Goal: Information Seeking & Learning: Learn about a topic

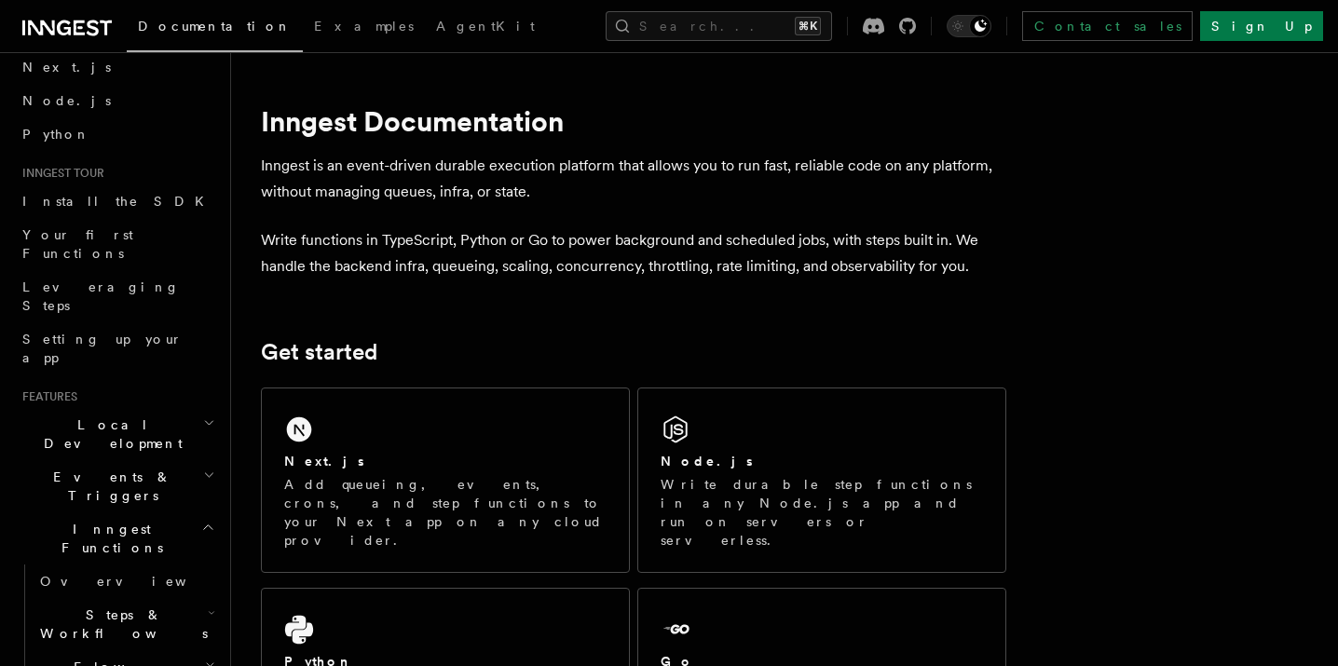
click at [181, 598] on h2 "Steps & Workflows" at bounding box center [126, 624] width 186 height 52
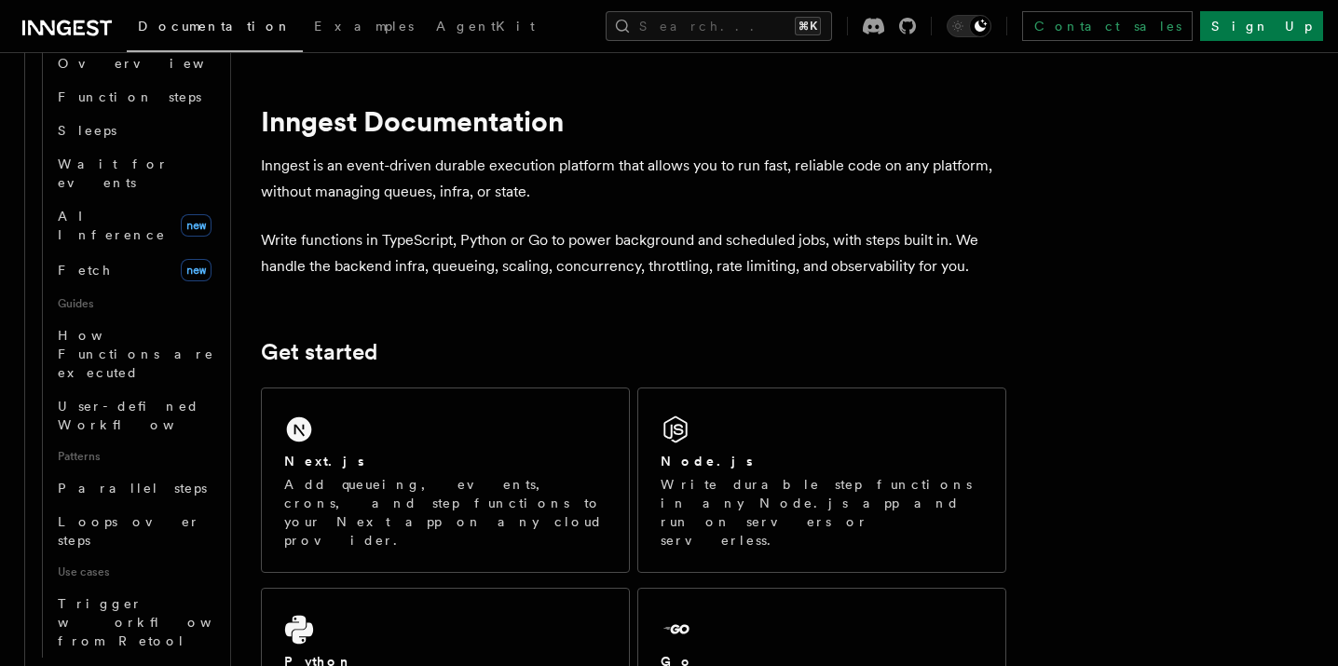
scroll to position [684, 0]
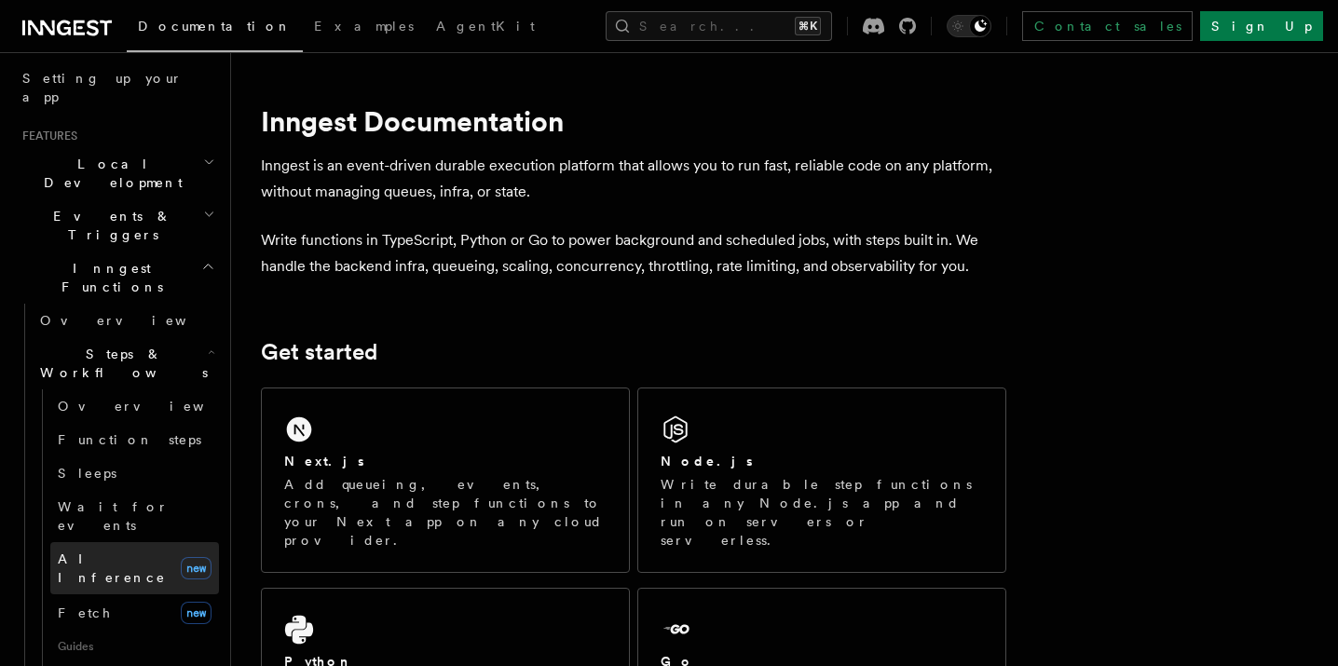
scroll to position [335, 0]
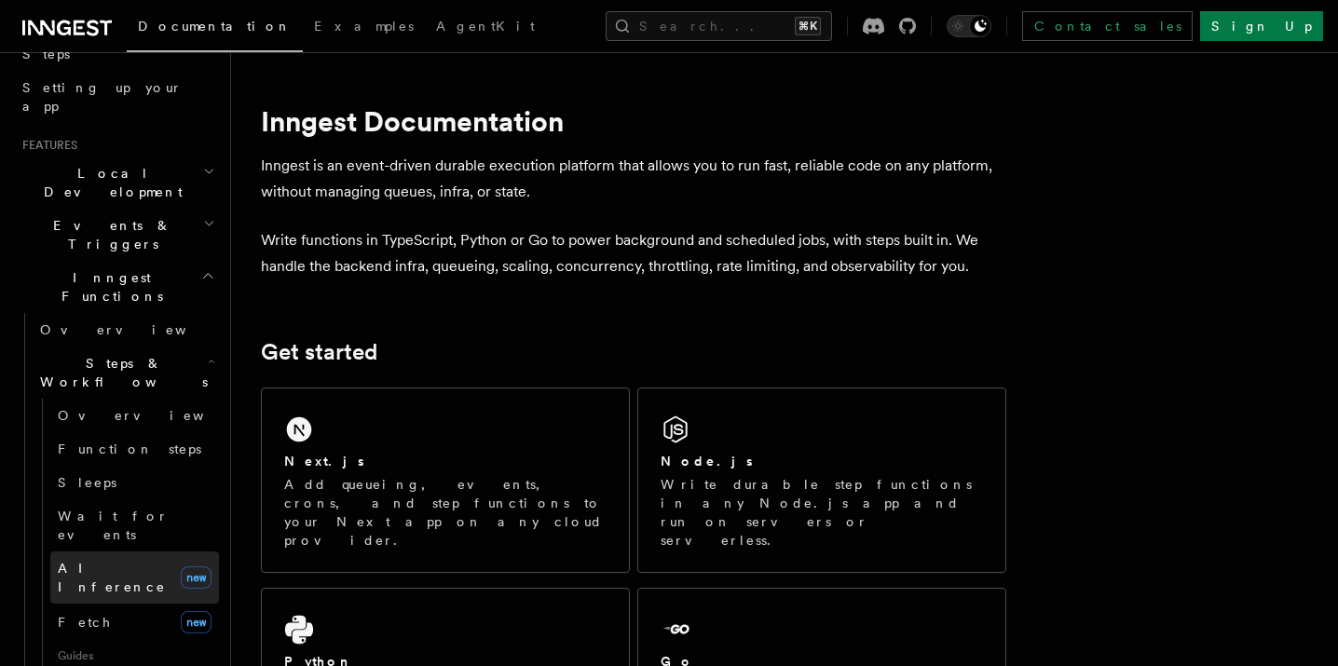
click at [108, 561] on span "AI Inference" at bounding box center [112, 578] width 108 height 34
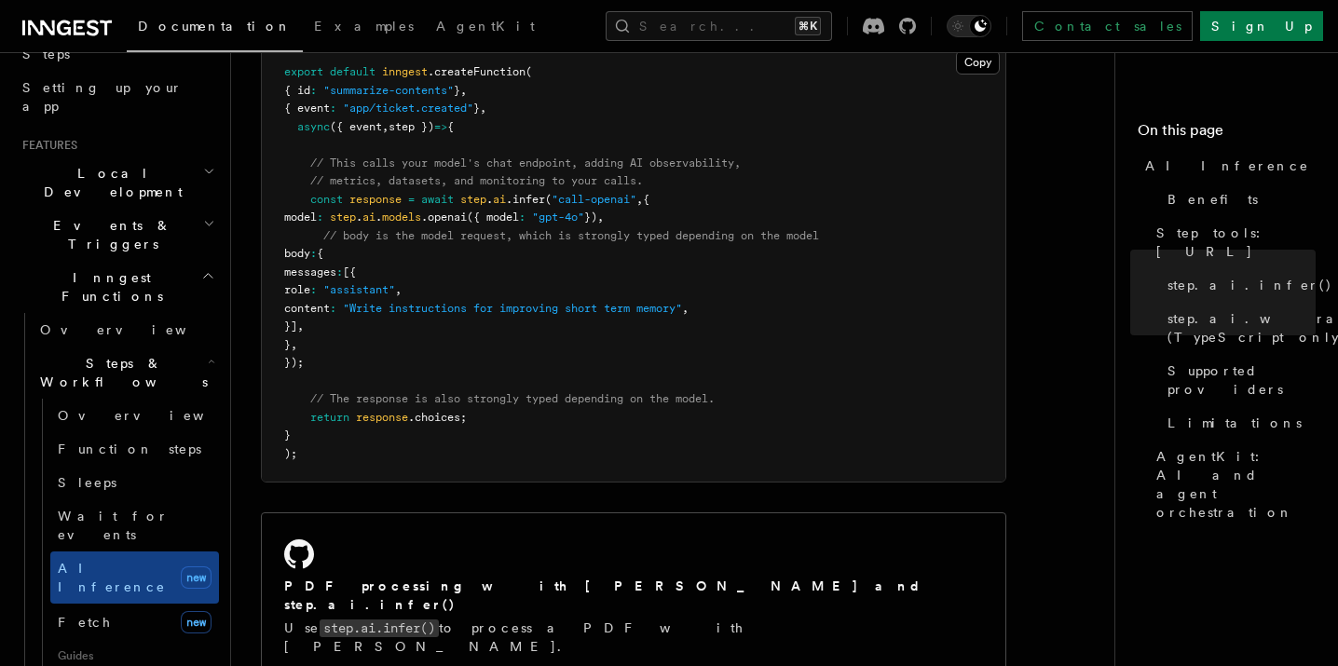
scroll to position [967, 0]
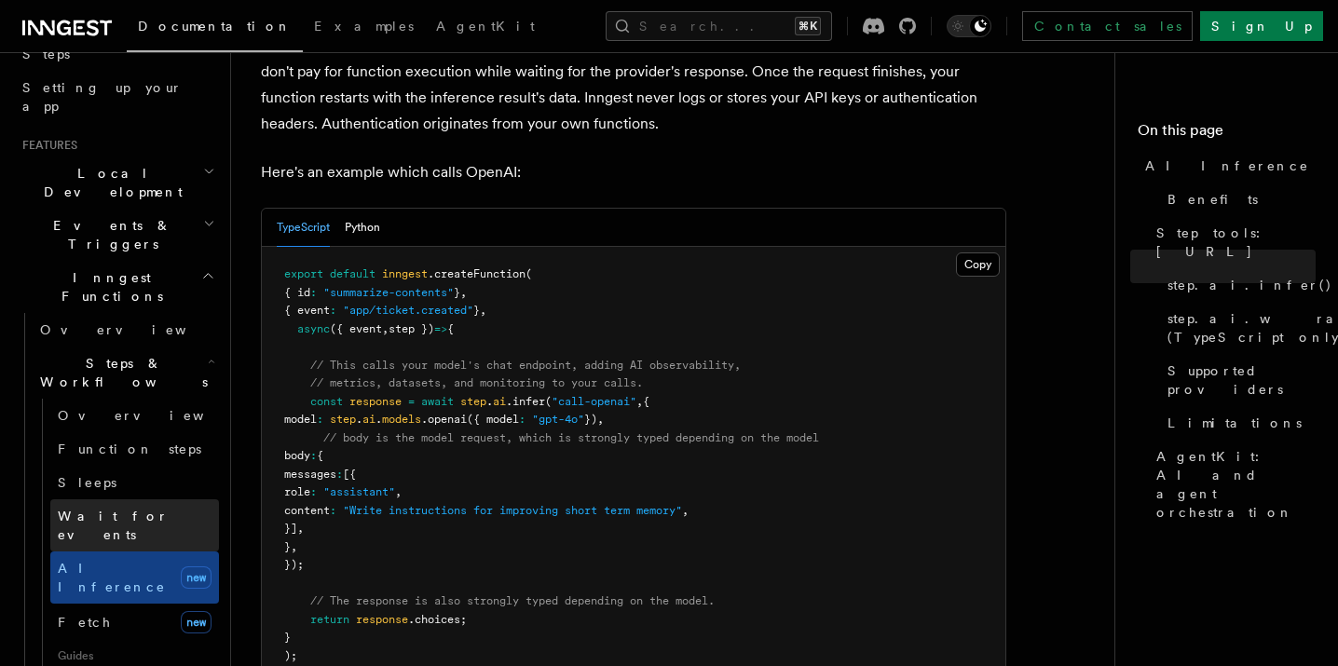
click at [143, 509] on span "Wait for events" at bounding box center [113, 526] width 111 height 34
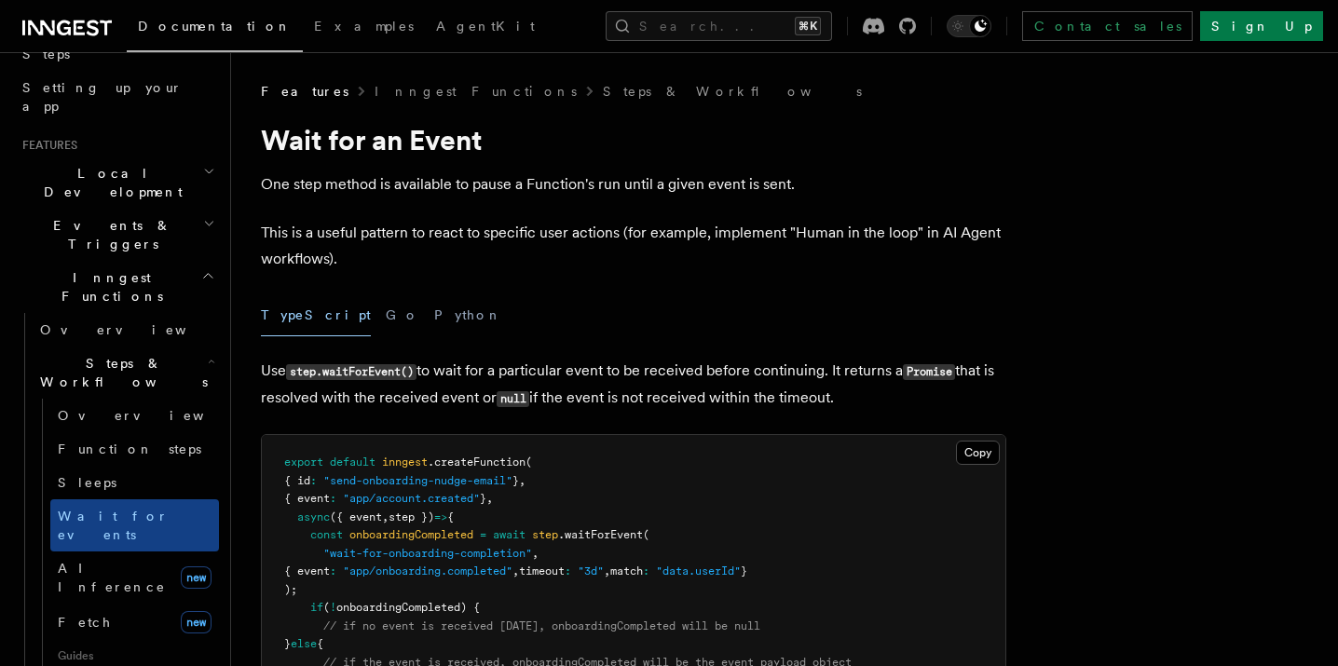
scroll to position [126, 0]
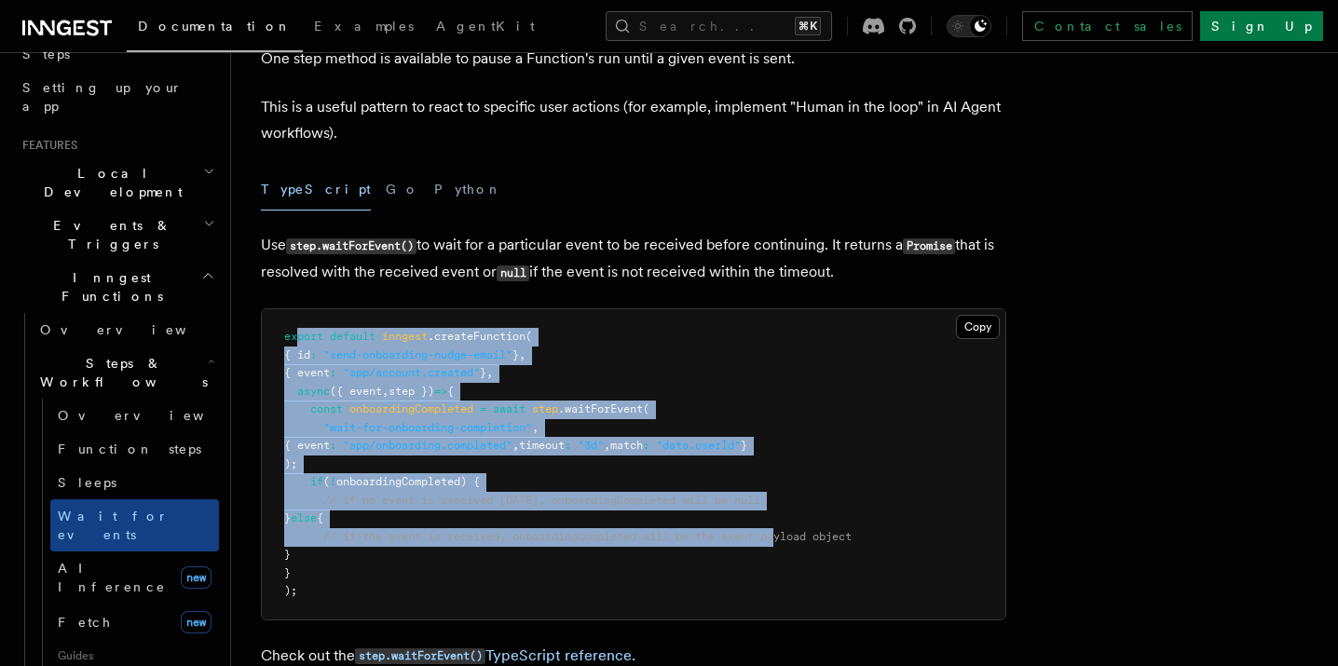
drag, startPoint x: 394, startPoint y: 358, endPoint x: 794, endPoint y: 533, distance: 436.5
click at [794, 533] on code "export default inngest .createFunction ( { id : "send-onboarding-nudge-email" }…" at bounding box center [568, 463] width 568 height 267
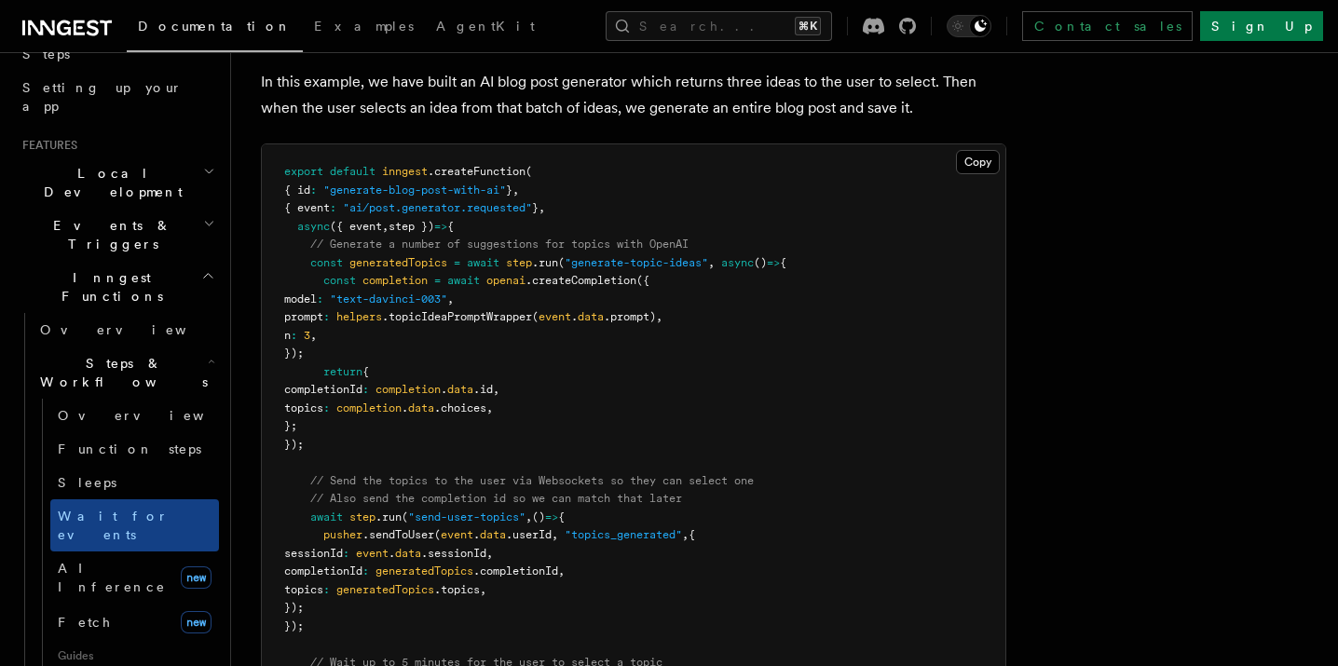
scroll to position [1815, 0]
drag, startPoint x: 438, startPoint y: 292, endPoint x: 854, endPoint y: 527, distance: 477.8
click at [851, 527] on pre "export default inngest .createFunction ( { id : "generate-blog-post-with-ai" } …" at bounding box center [634, 637] width 744 height 982
click at [1024, 451] on article "Features Inngest Functions Steps & Workflows Wait for an Event One step method …" at bounding box center [695, 75] width 869 height 3617
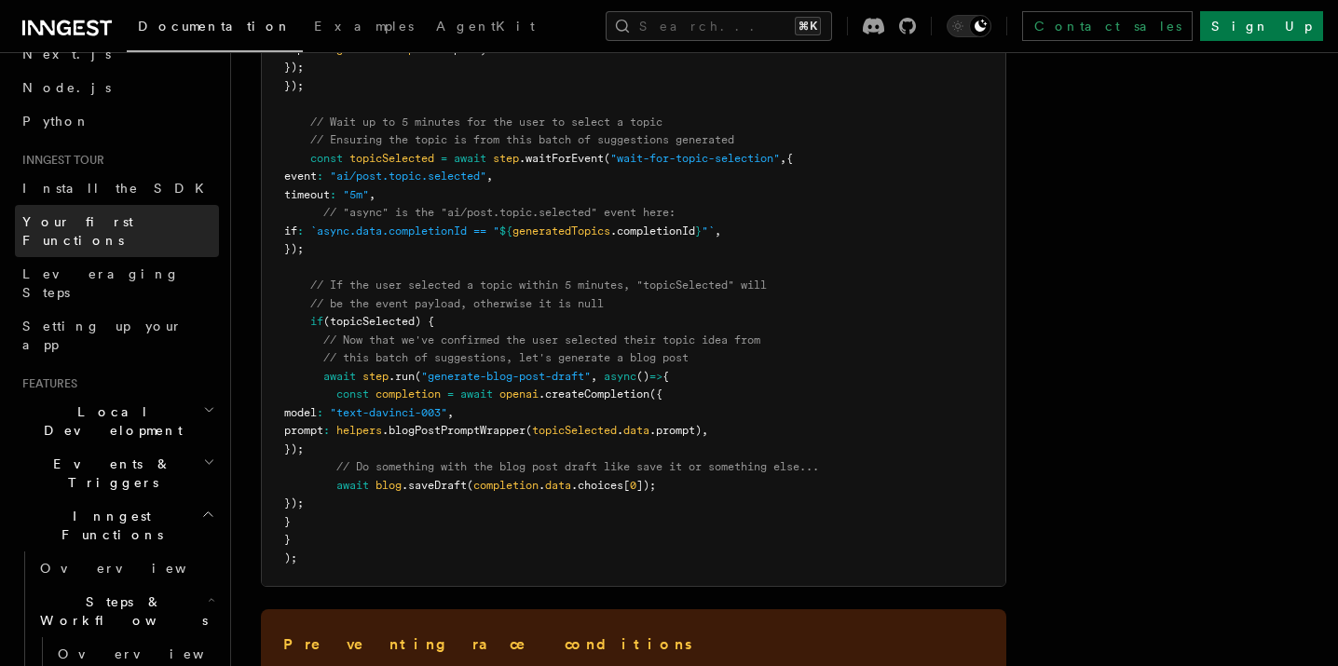
scroll to position [0, 0]
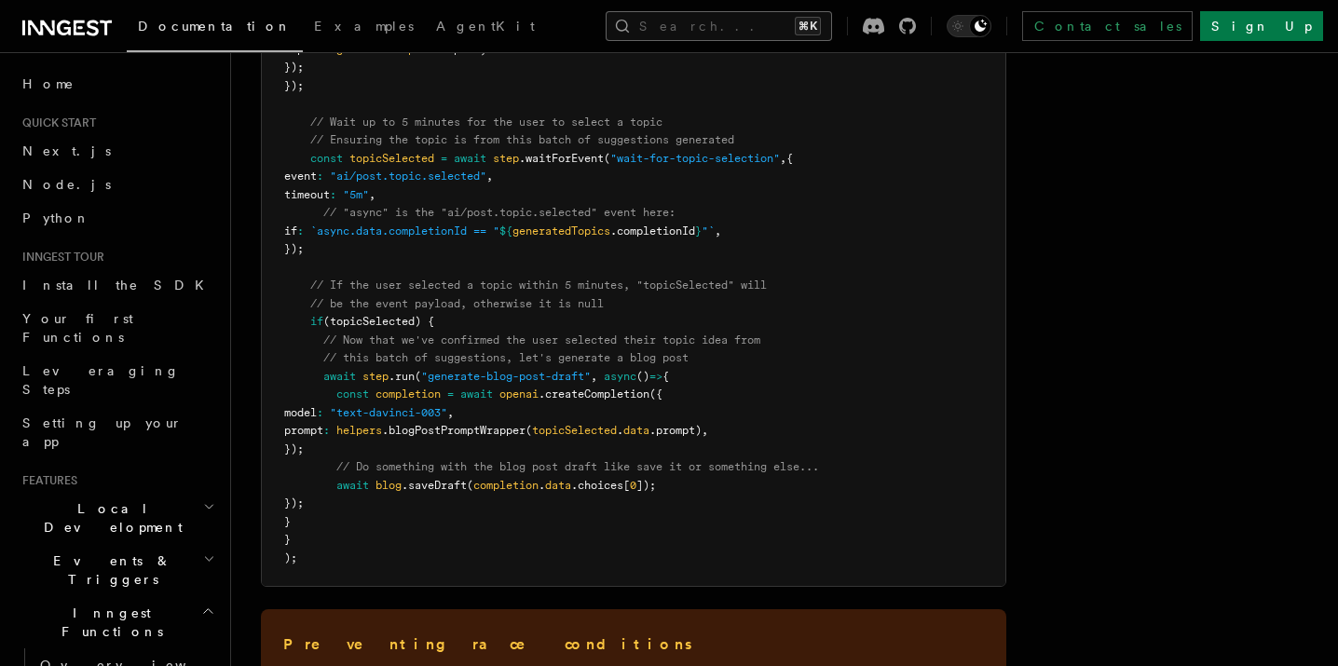
click at [737, 19] on button "Search... ⌘K" at bounding box center [719, 26] width 226 height 30
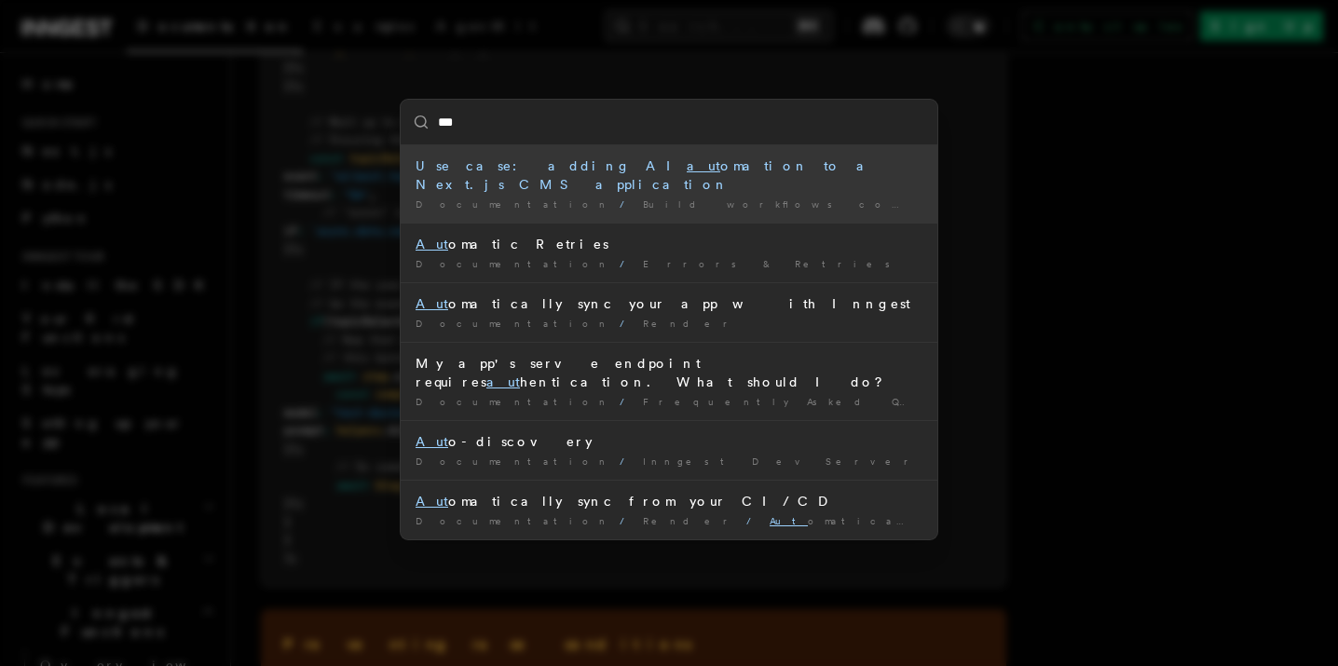
type input "****"
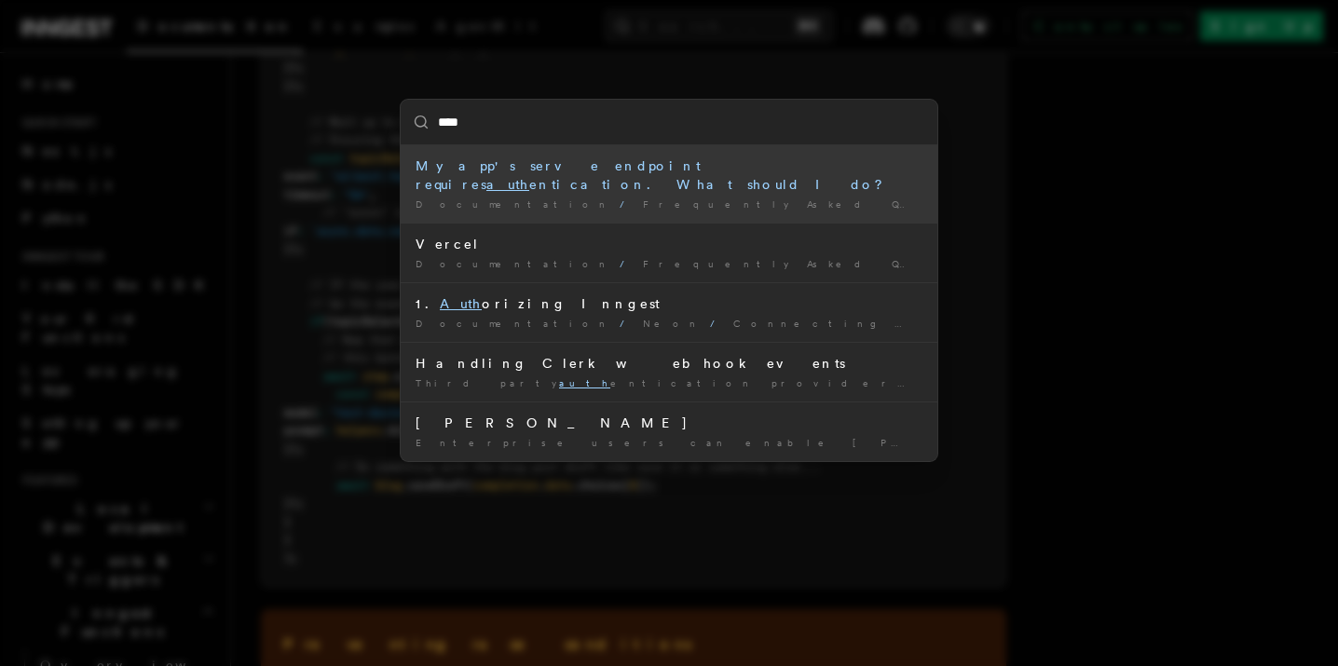
click at [538, 167] on div "My app's serve endpoint requires auth entication. What should I do?" at bounding box center [669, 175] width 507 height 37
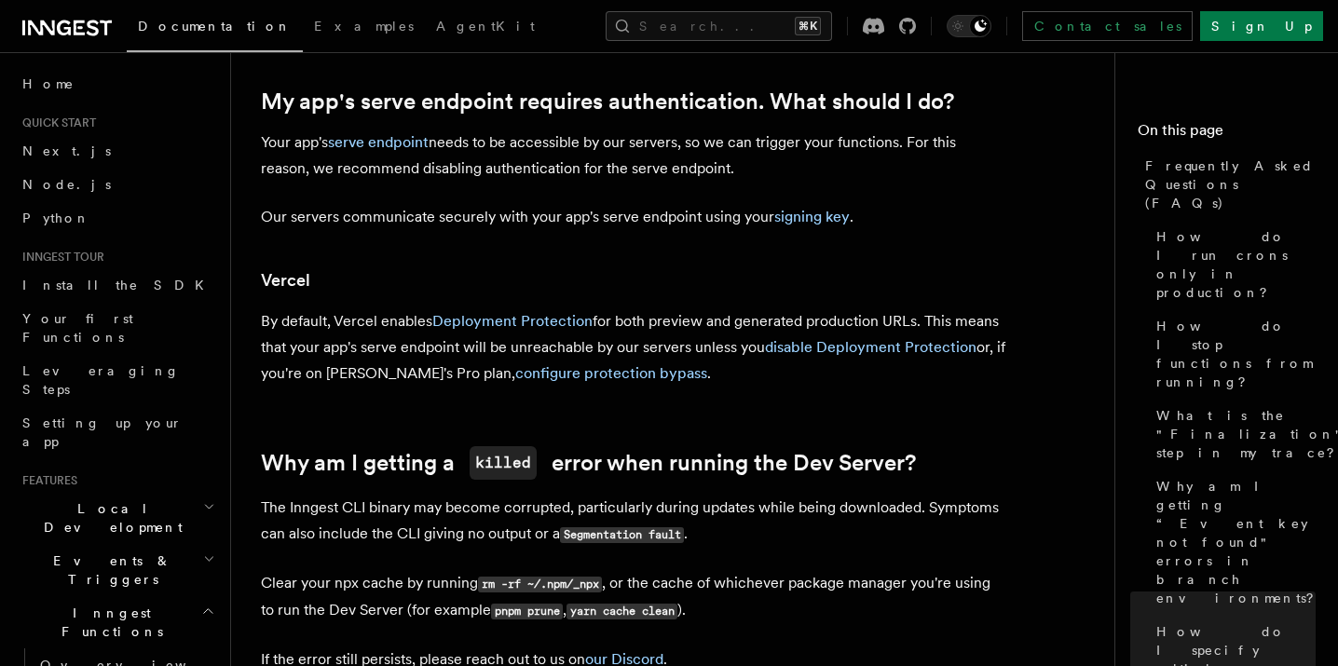
scroll to position [2198, 0]
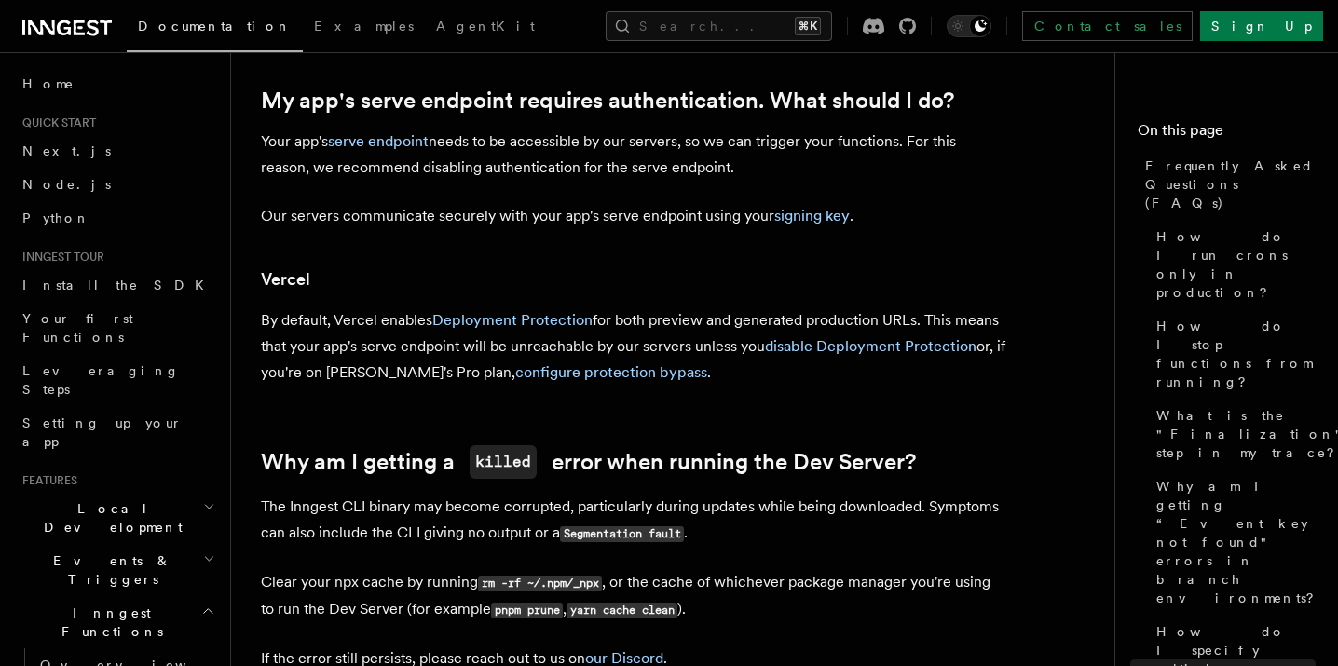
drag, startPoint x: 797, startPoint y: 176, endPoint x: 426, endPoint y: 131, distance: 373.6
click at [393, 129] on article "Frequently Asked Questions (FAQs) How do I run crons only in production? How do…" at bounding box center [680, 11] width 839 height 4254
click at [815, 174] on p "Your app's serve endpoint needs to be accessible by our servers, so we can trig…" at bounding box center [634, 155] width 746 height 52
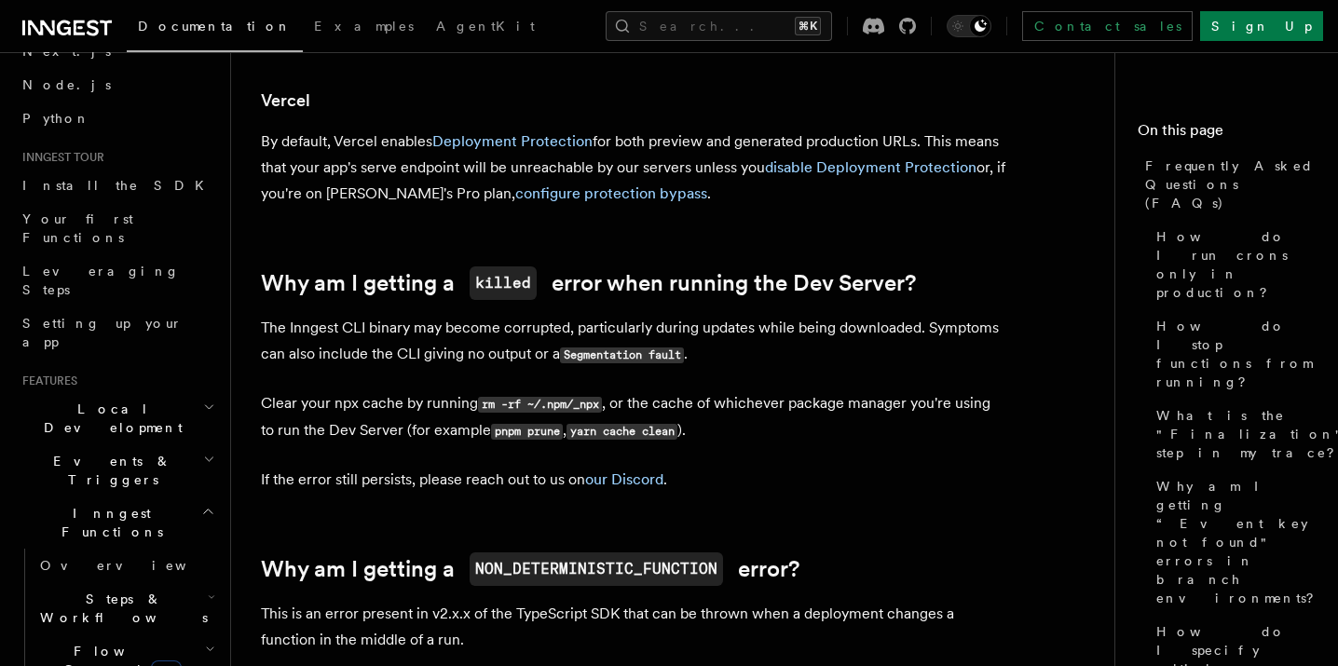
scroll to position [125, 0]
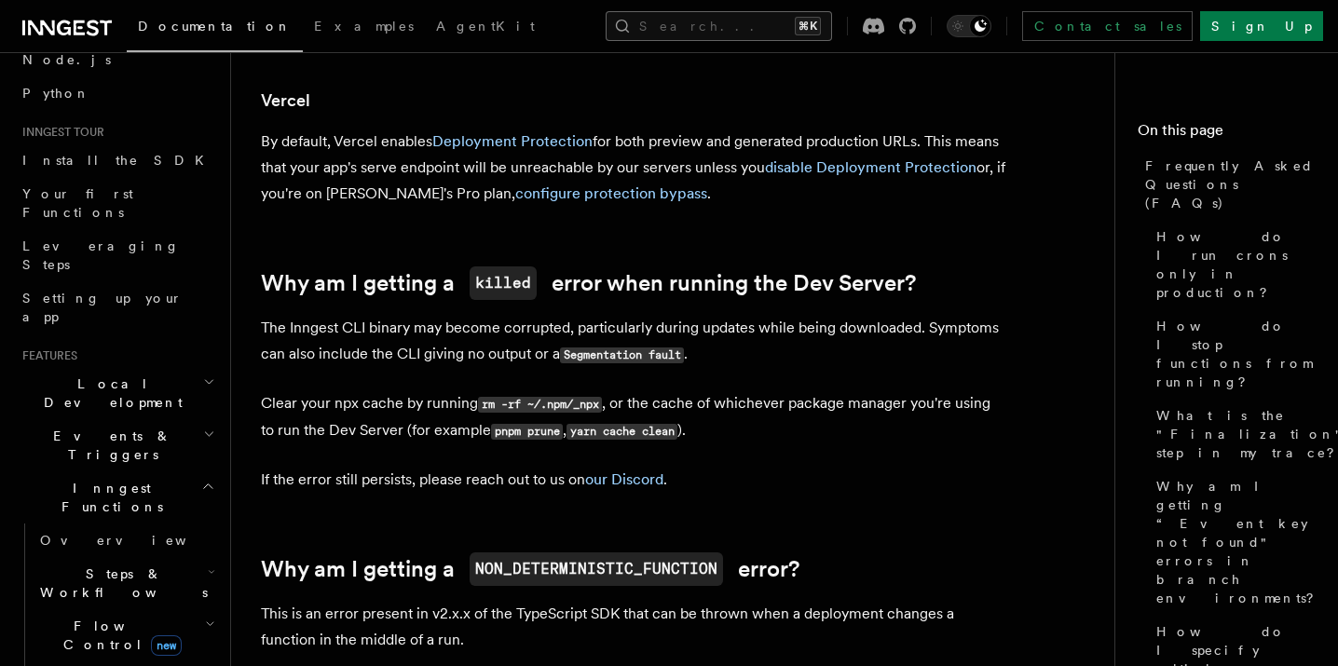
click at [738, 39] on button "Search... ⌘K" at bounding box center [719, 26] width 226 height 30
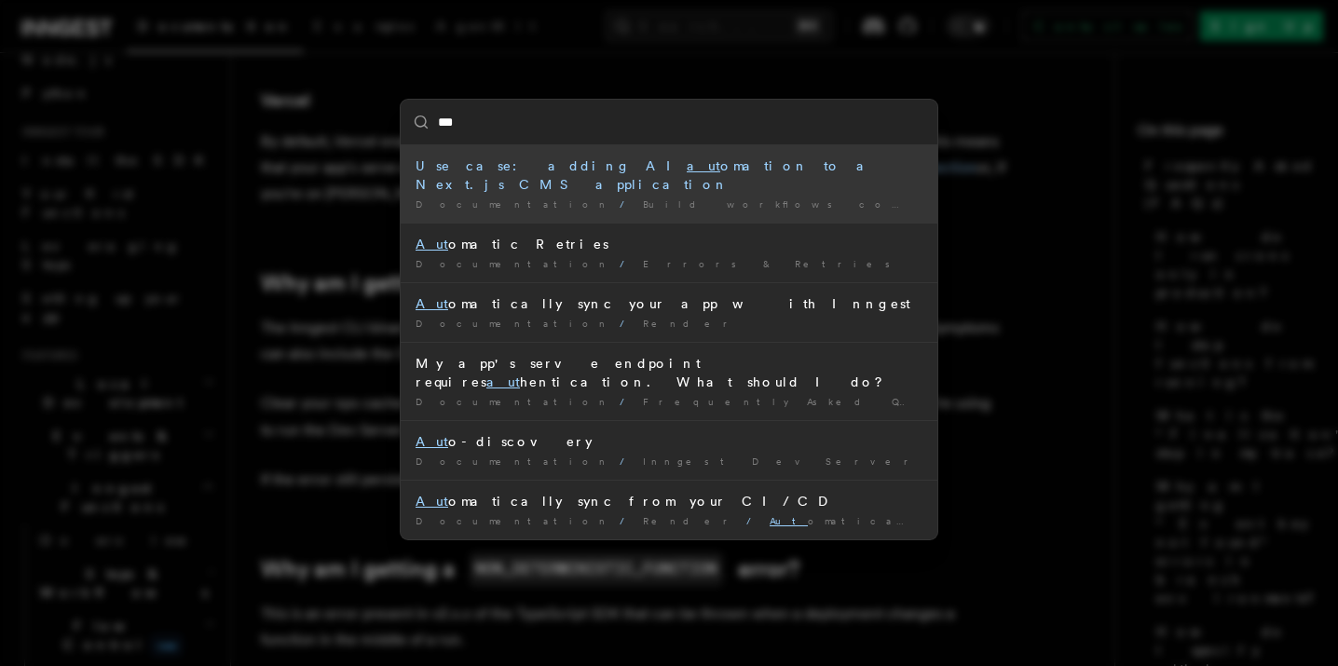
type input "****"
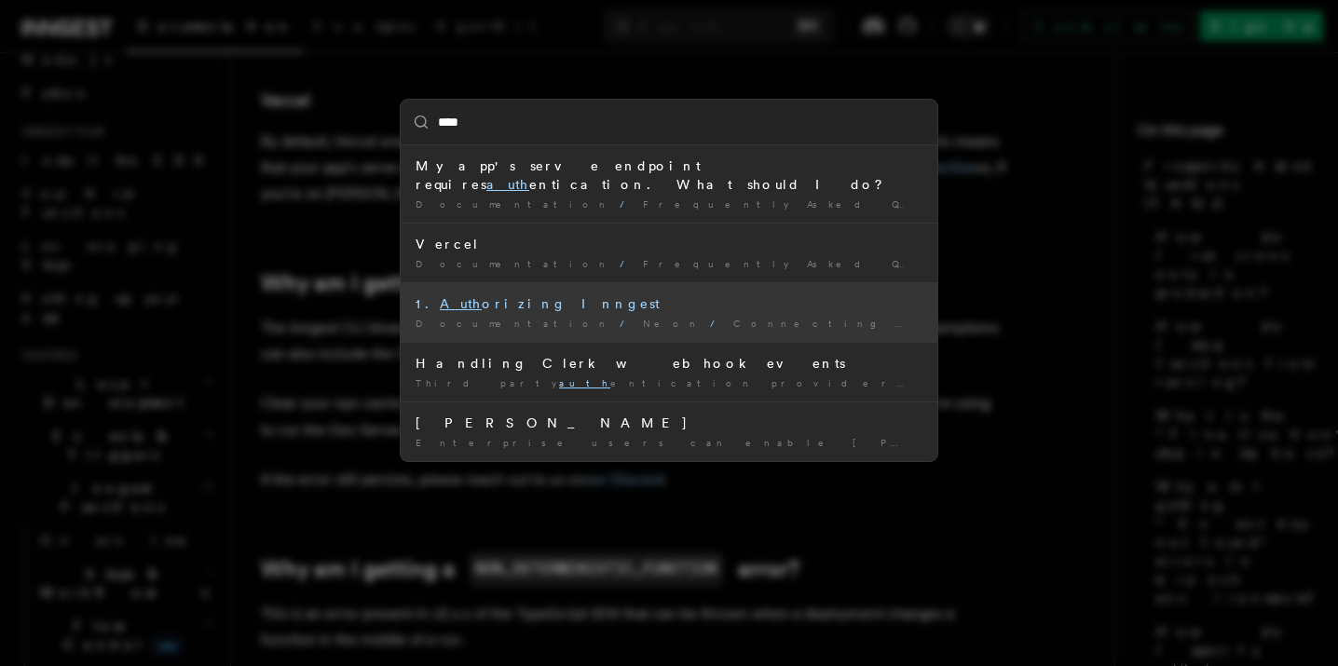
click at [543, 294] on div "1. Auth orizing Inngest" at bounding box center [669, 303] width 507 height 19
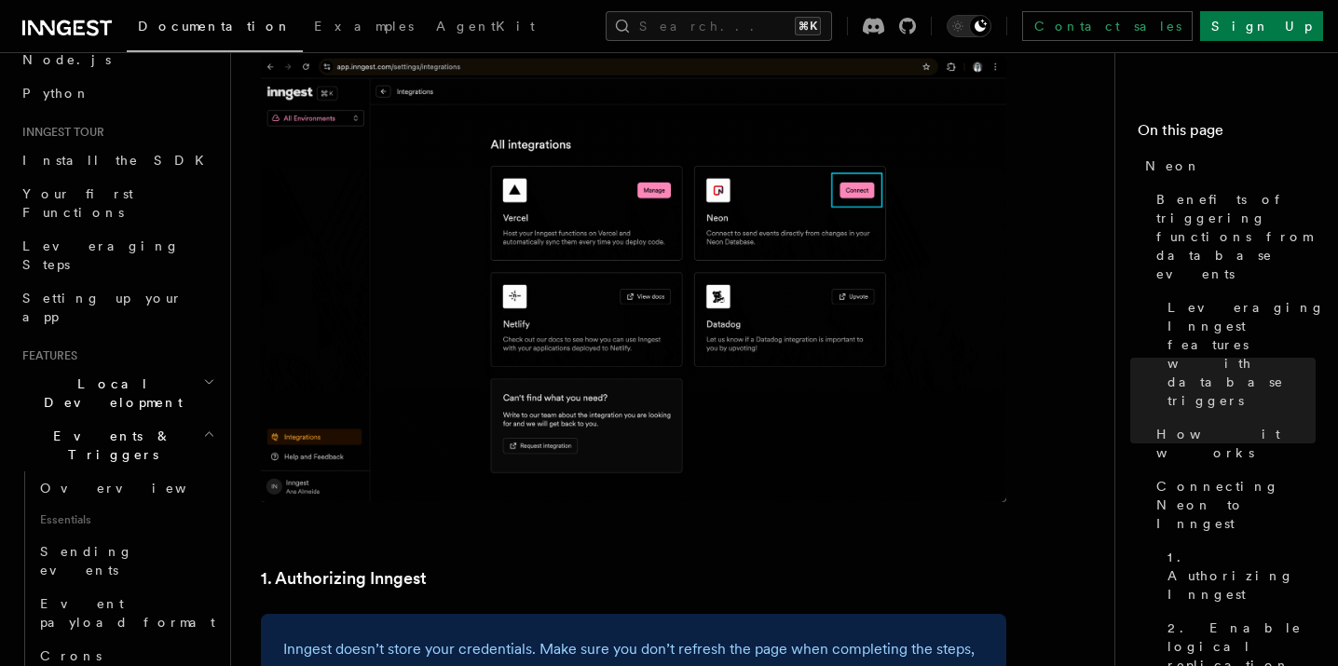
scroll to position [1540, 0]
click at [734, 22] on button "Search... ⌘K" at bounding box center [719, 26] width 226 height 30
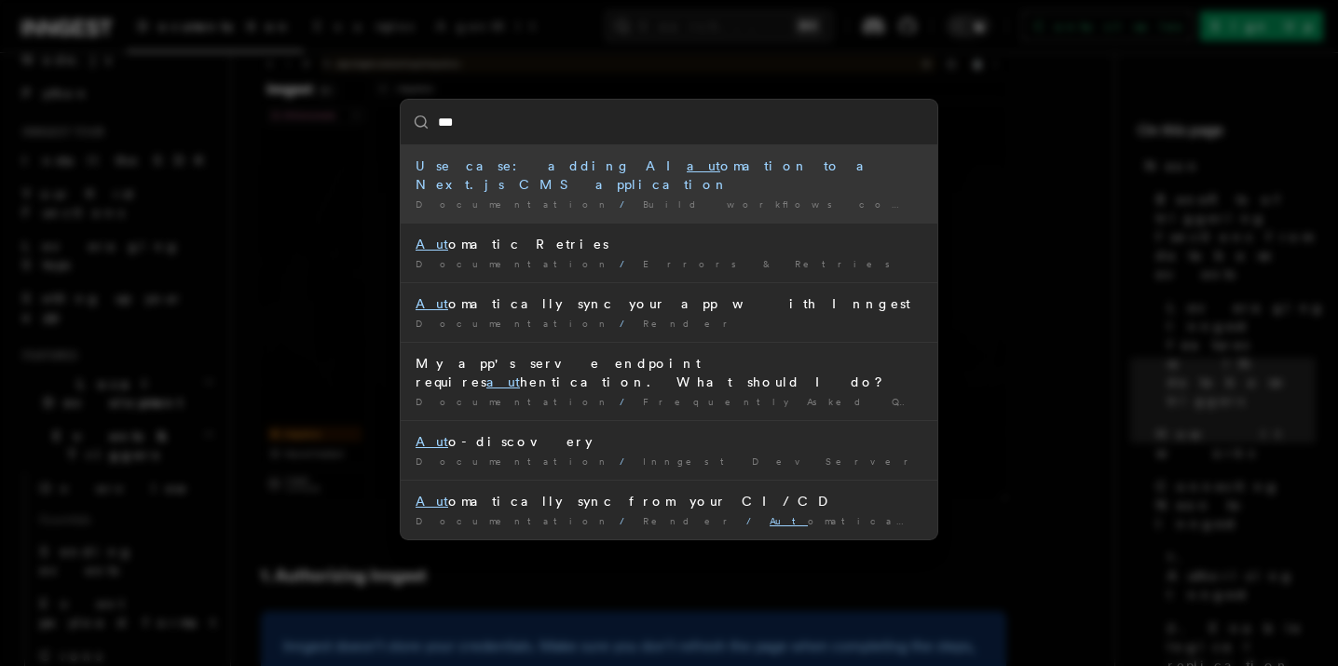
type input "****"
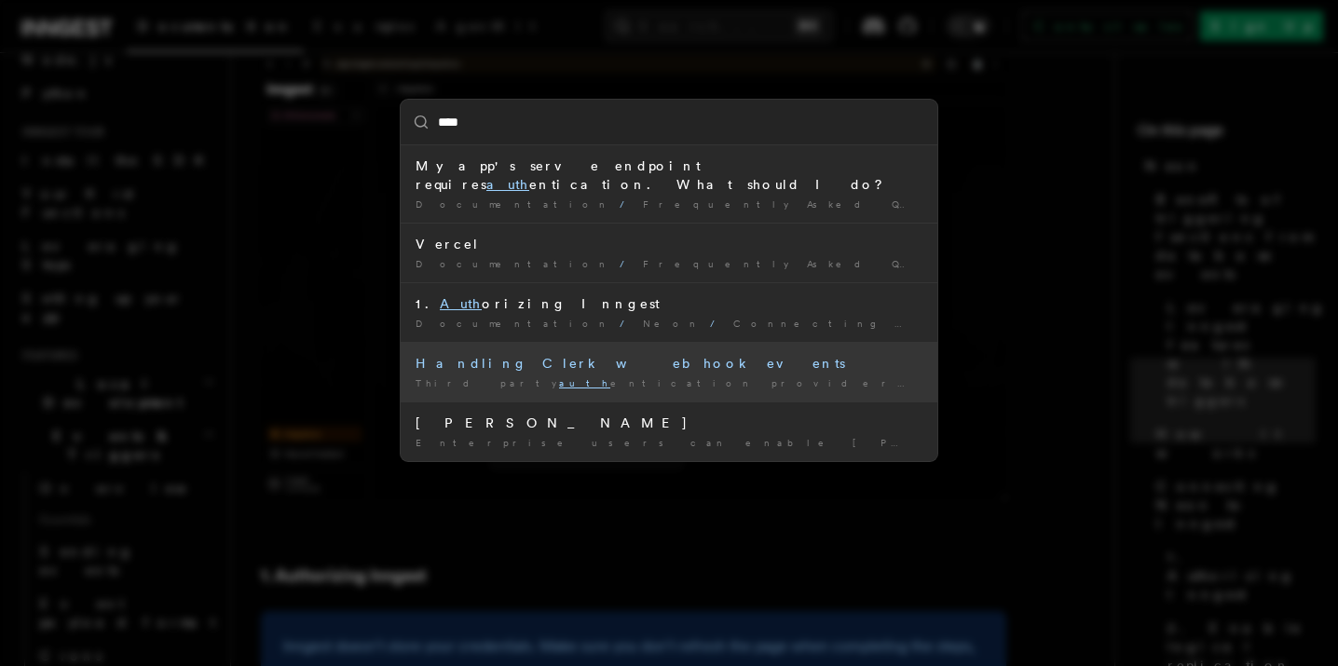
click at [614, 354] on div "Handling Clerk webhook events" at bounding box center [669, 363] width 507 height 19
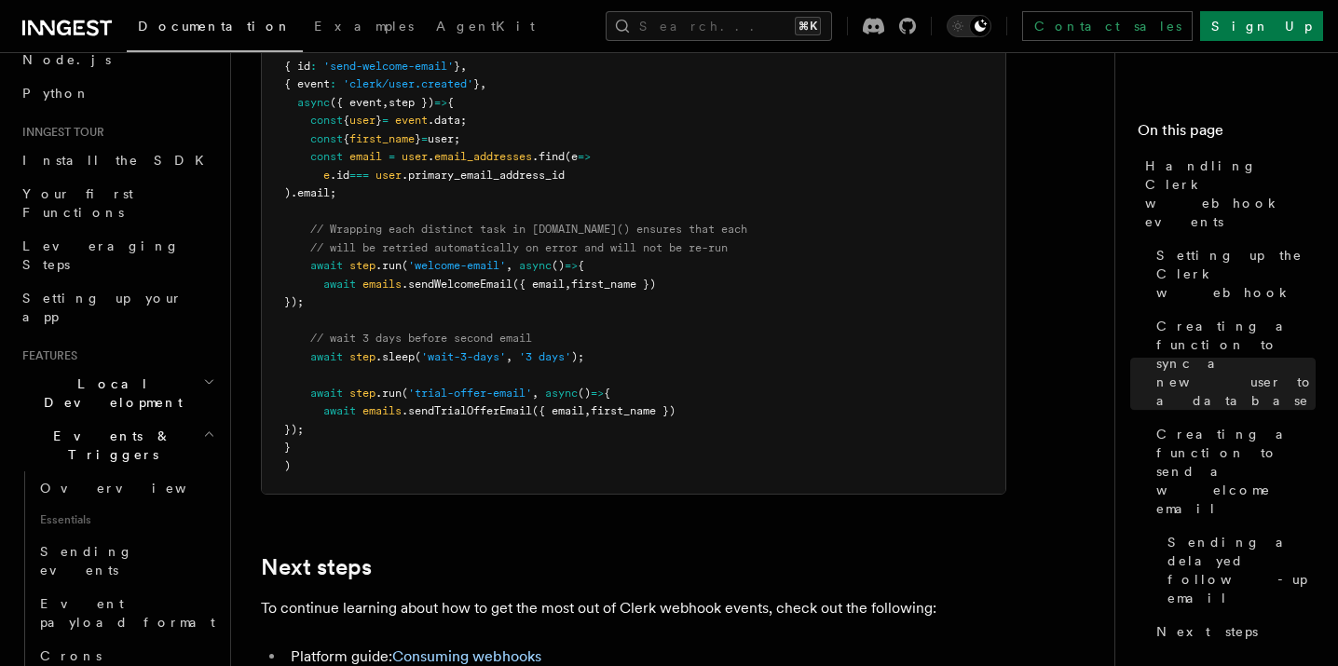
scroll to position [6445, 0]
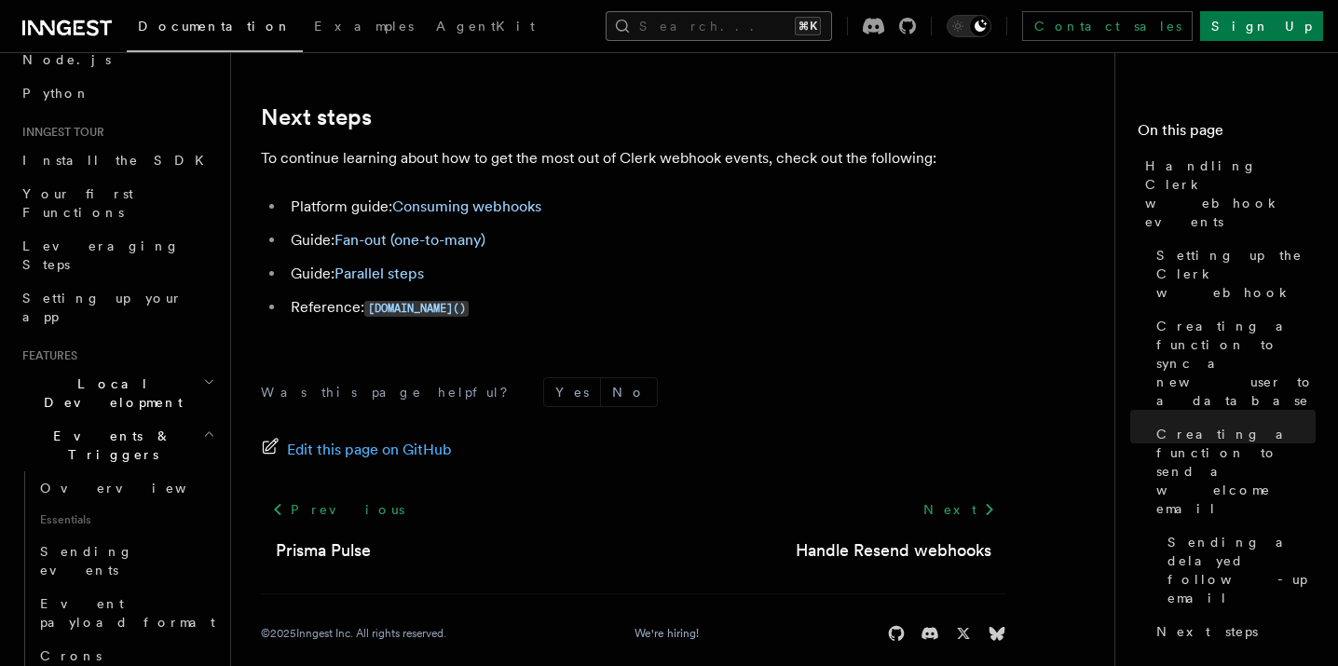
click at [760, 17] on button "Search... ⌘K" at bounding box center [719, 26] width 226 height 30
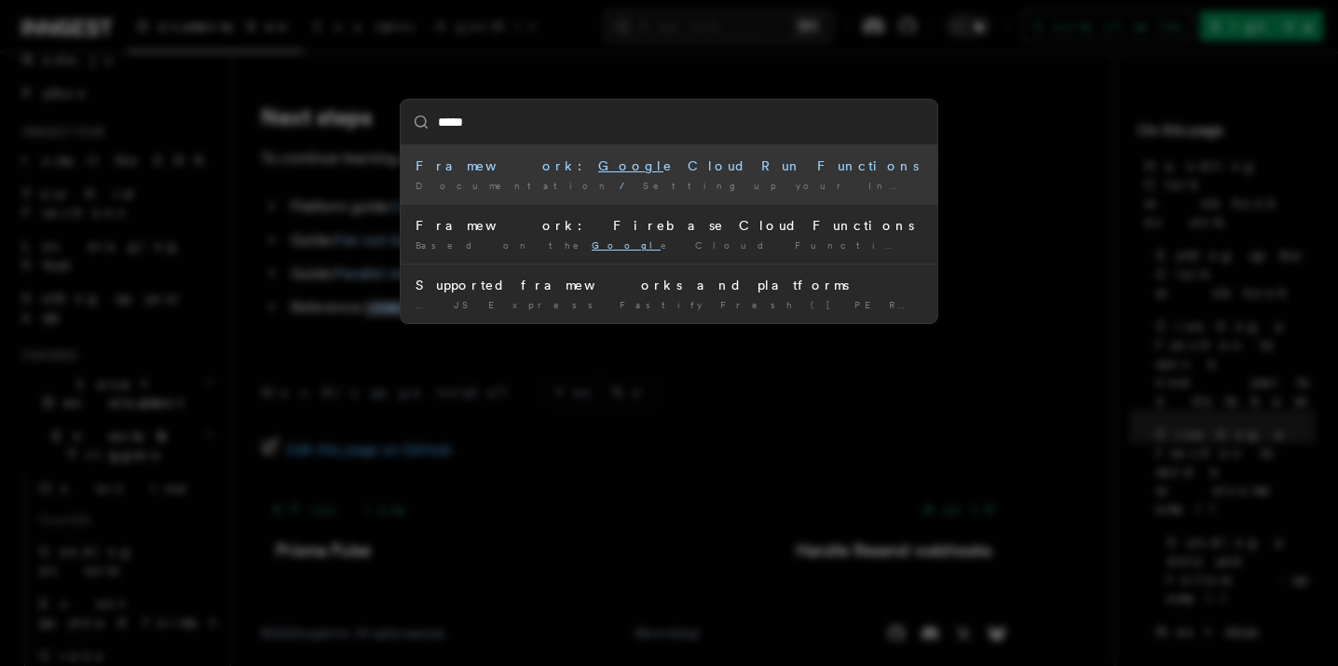
type input "******"
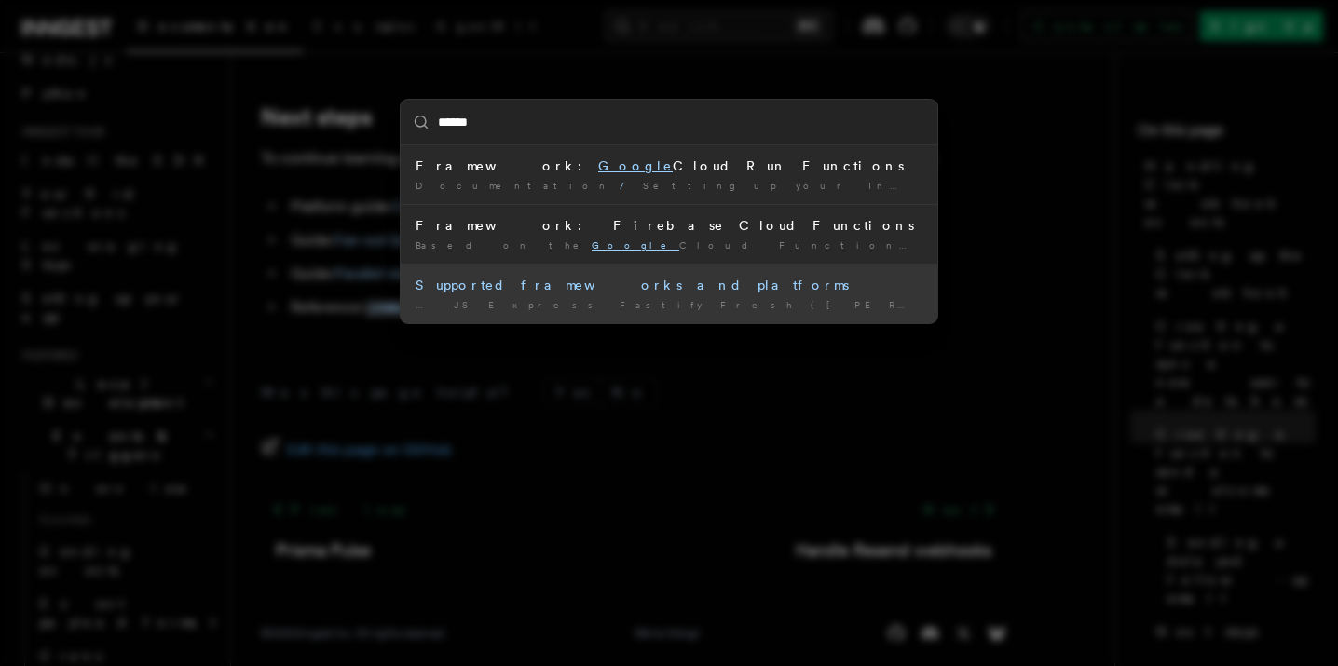
click at [635, 292] on div "Supported frameworks and platforms" at bounding box center [669, 285] width 507 height 19
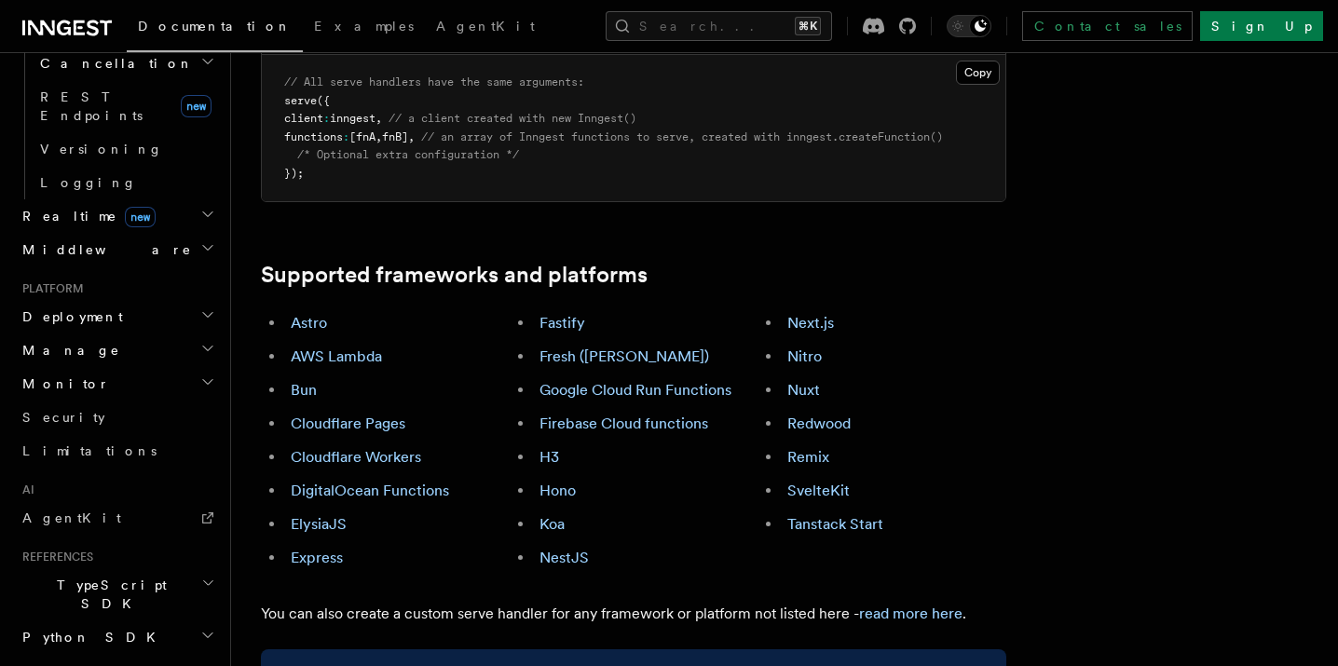
scroll to position [790, 0]
click at [75, 630] on span "Python SDK" at bounding box center [91, 639] width 152 height 19
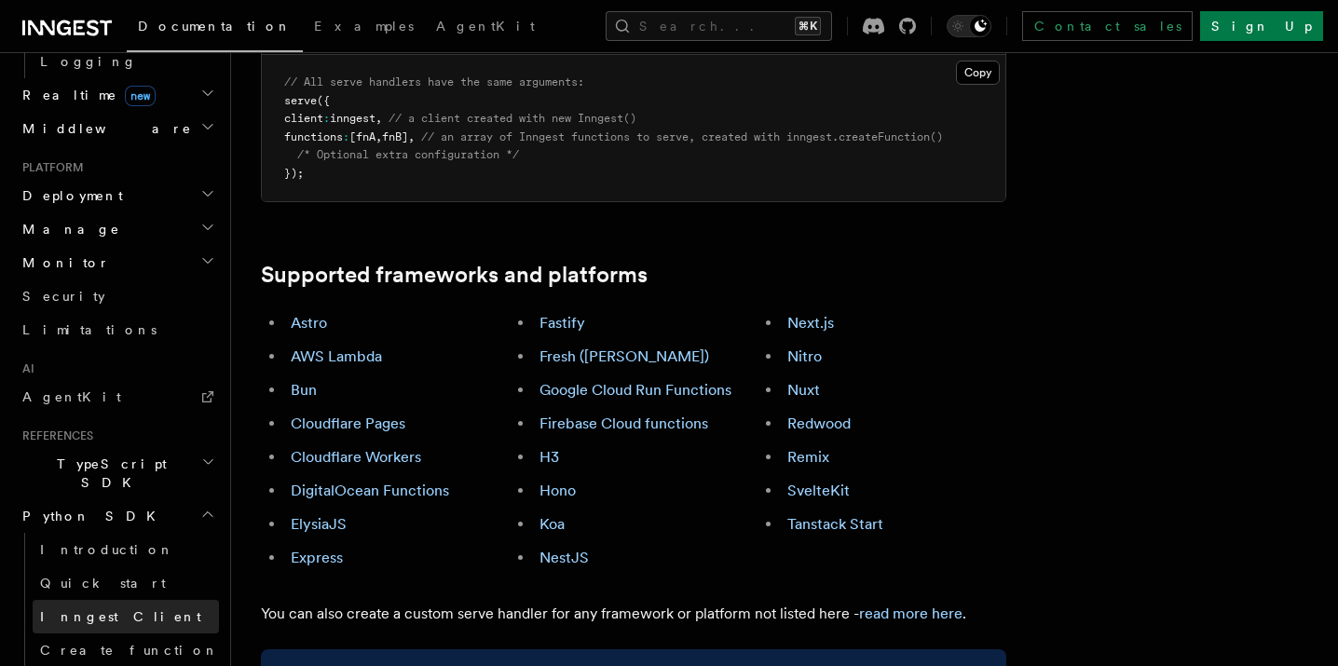
scroll to position [914, 0]
click at [175, 499] on h2 "Python SDK" at bounding box center [117, 516] width 204 height 34
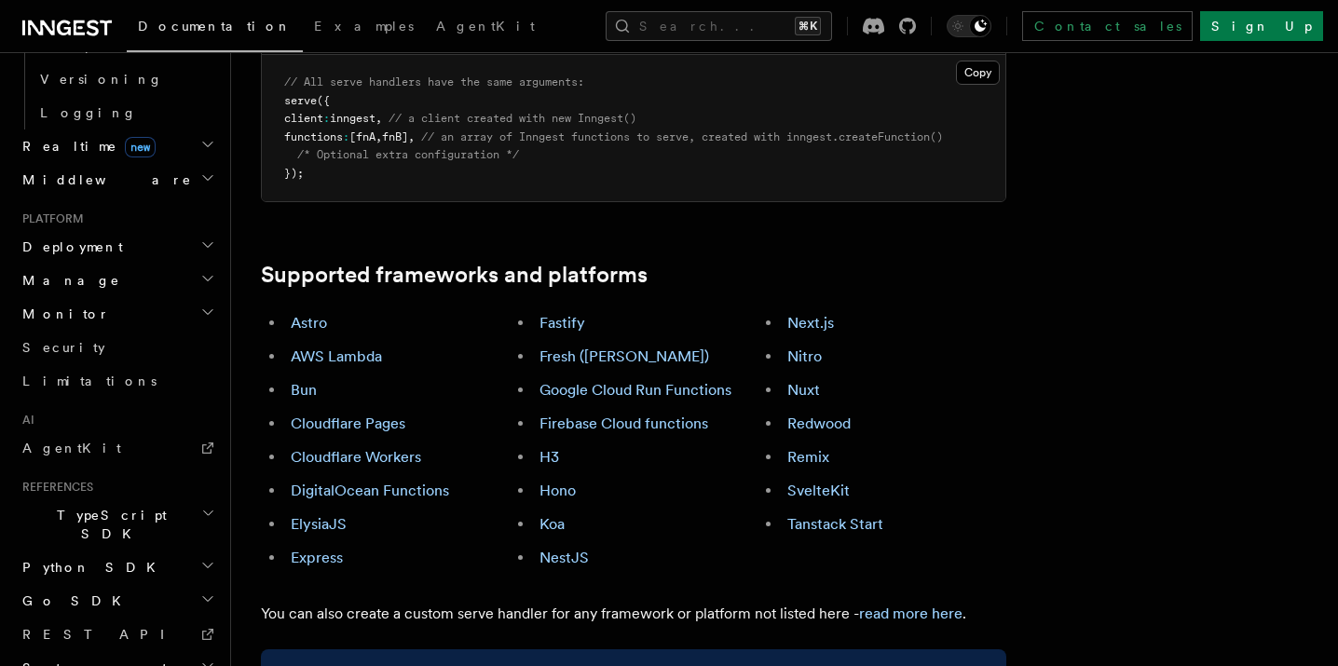
click at [156, 551] on h2 "Python SDK" at bounding box center [117, 568] width 204 height 34
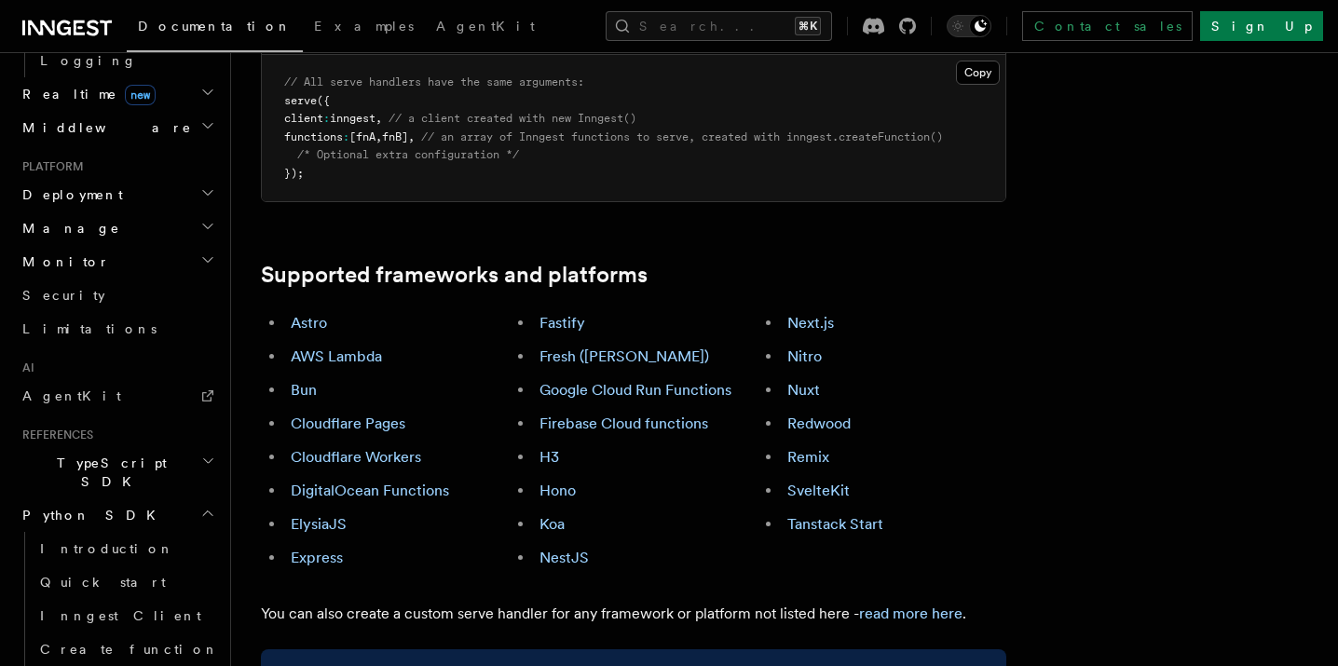
scroll to position [1025, 0]
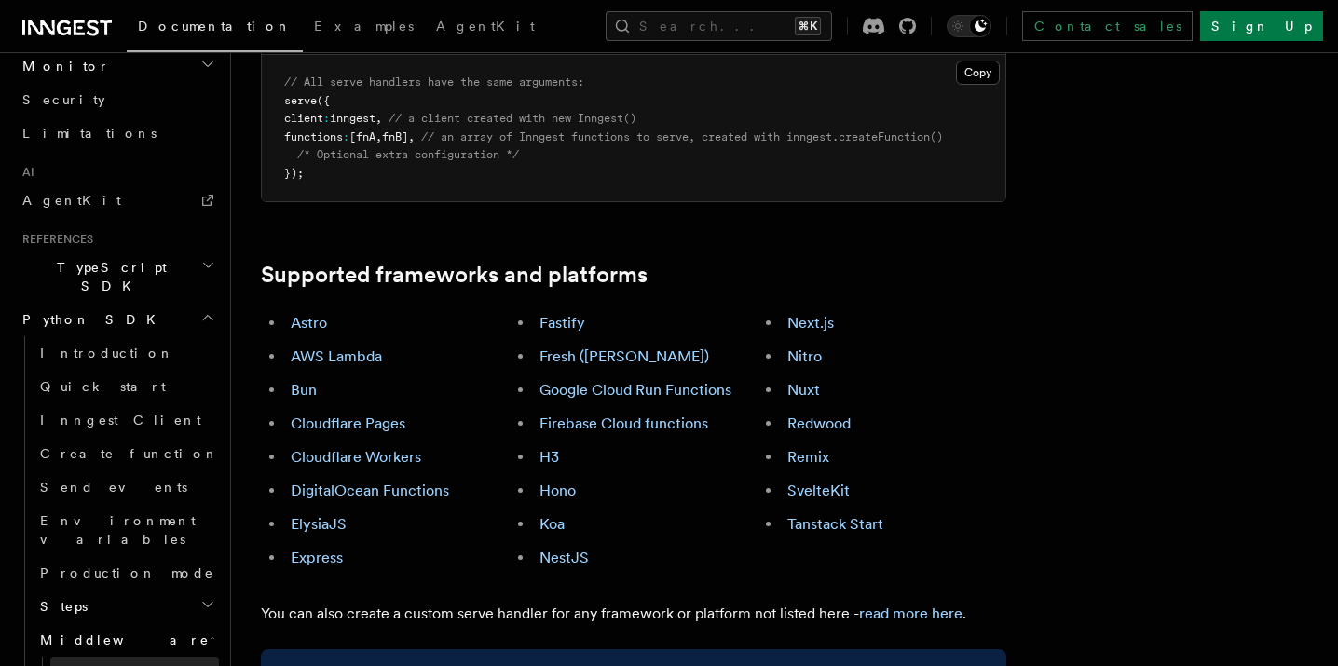
click at [134, 657] on link "Overview" at bounding box center [134, 674] width 169 height 34
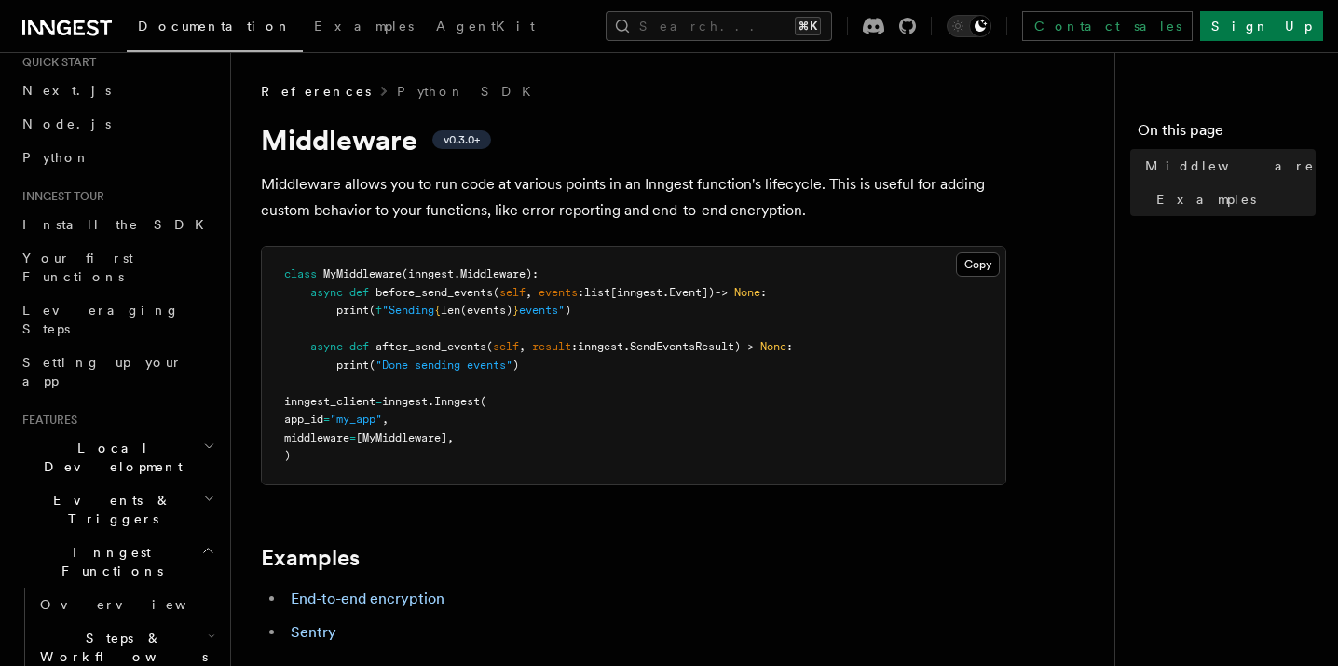
scroll to position [59, 0]
drag, startPoint x: 128, startPoint y: 417, endPoint x: 144, endPoint y: 422, distance: 17.7
click at [128, 486] on h2 "Events & Triggers" at bounding box center [117, 512] width 204 height 52
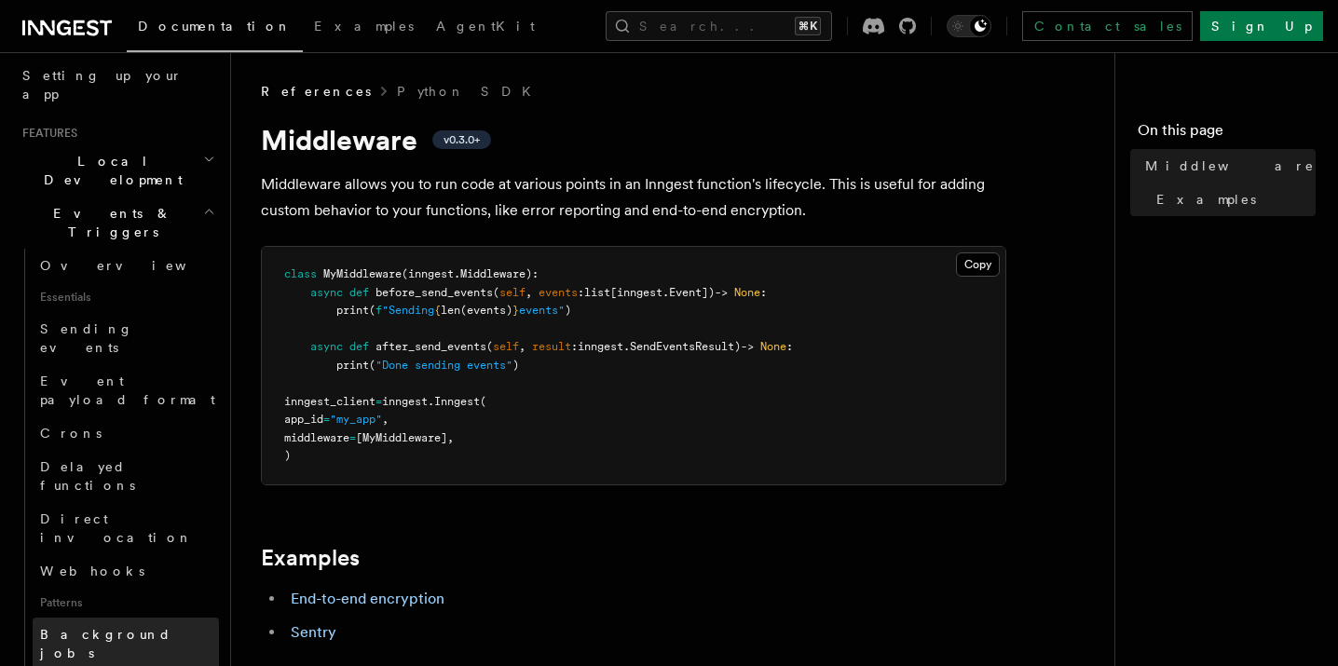
scroll to position [417, 0]
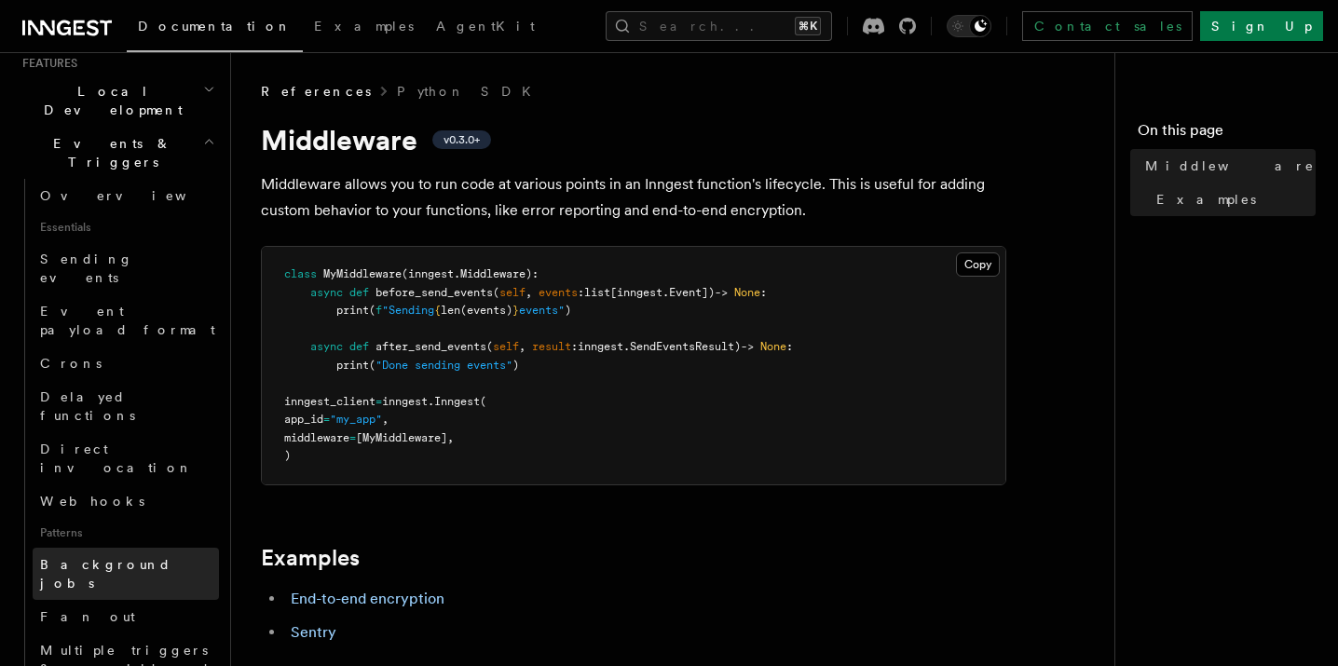
click at [116, 557] on span "Background jobs" at bounding box center [105, 574] width 131 height 34
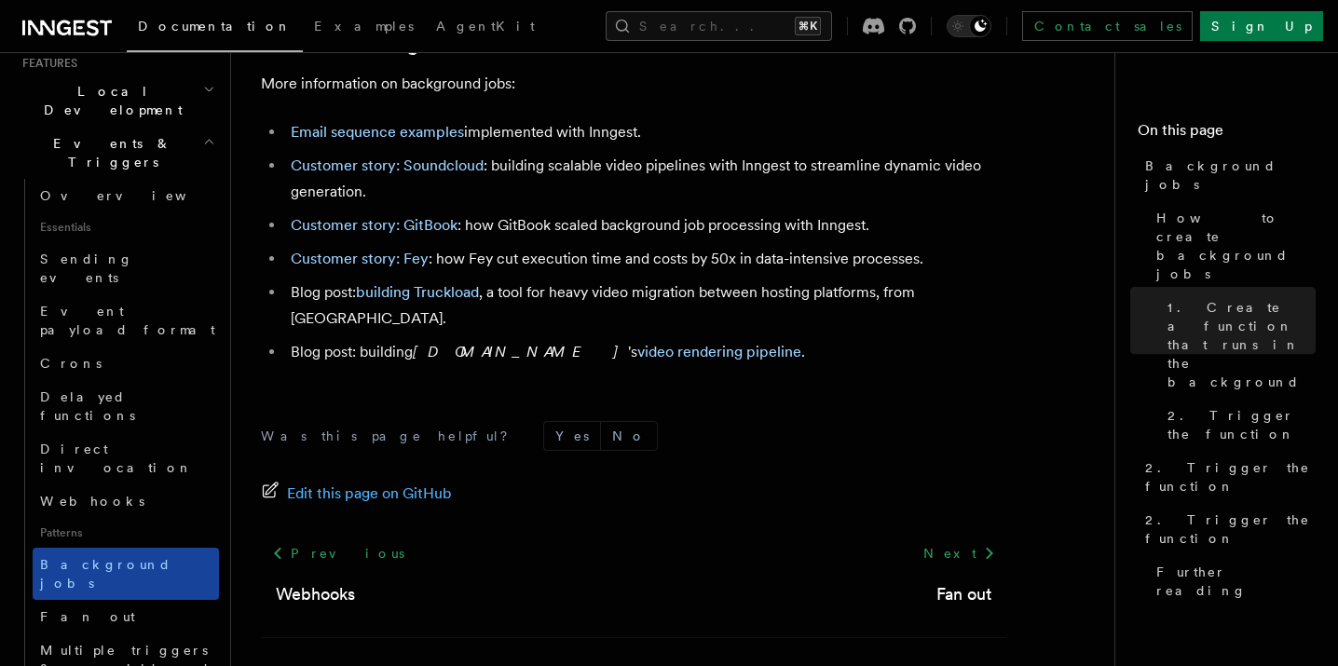
scroll to position [463, 0]
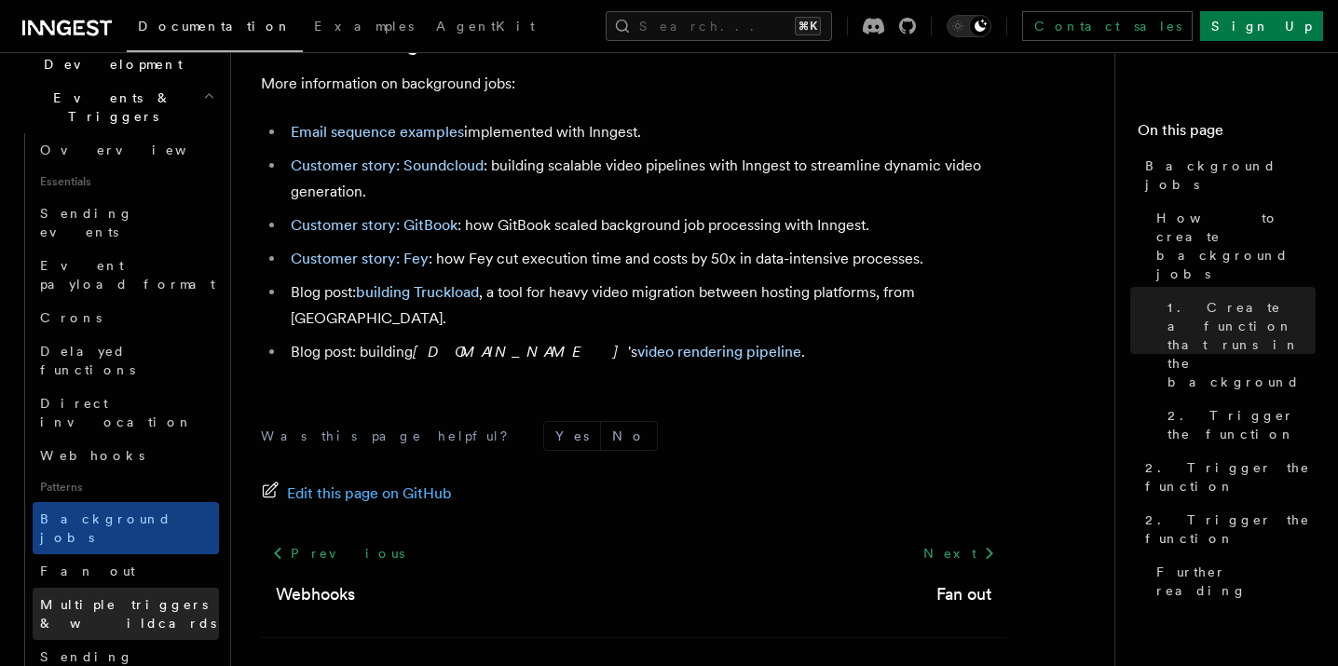
click at [171, 597] on span "Multiple triggers & wildcards" at bounding box center [128, 614] width 176 height 34
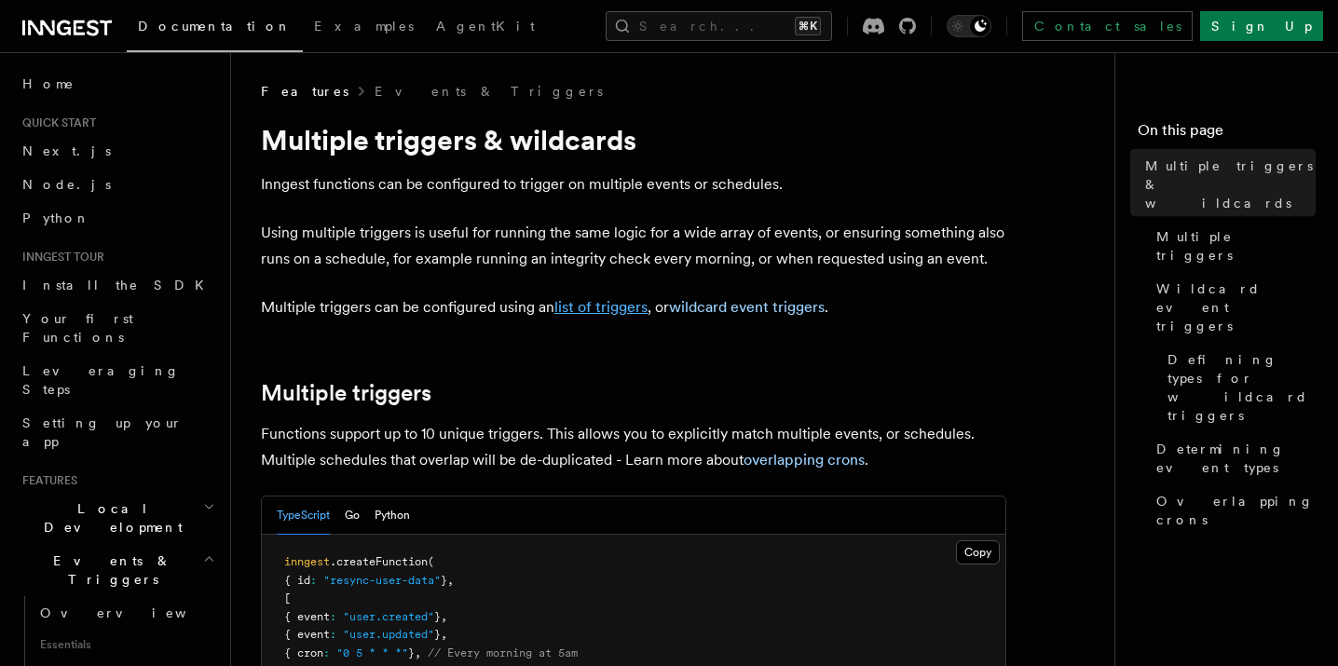
click at [606, 306] on link "list of triggers" at bounding box center [600, 307] width 93 height 18
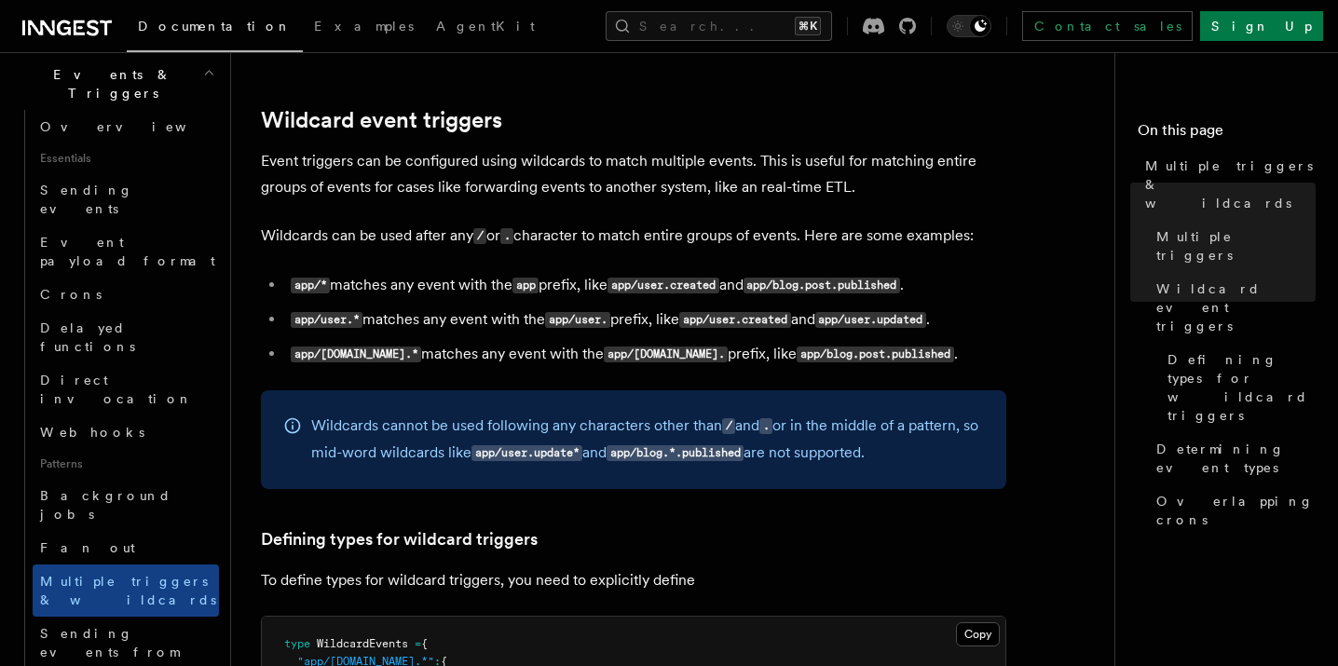
scroll to position [858, 0]
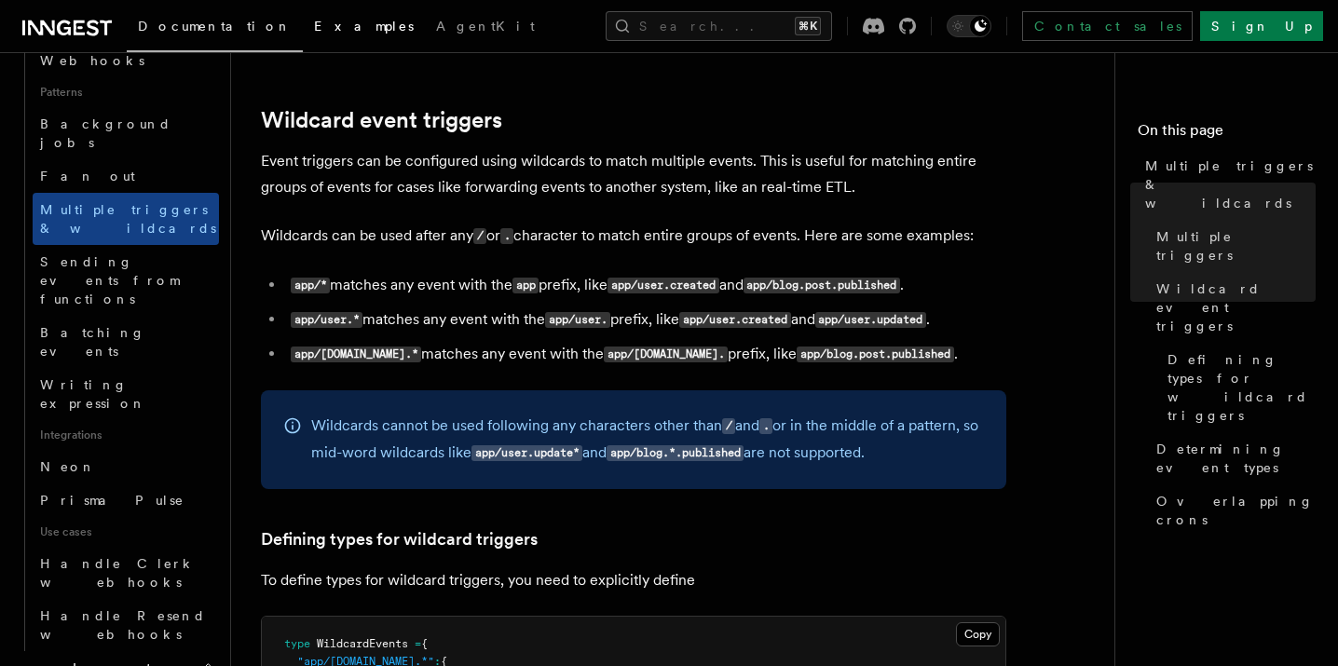
click at [303, 17] on link "Examples" at bounding box center [364, 28] width 122 height 45
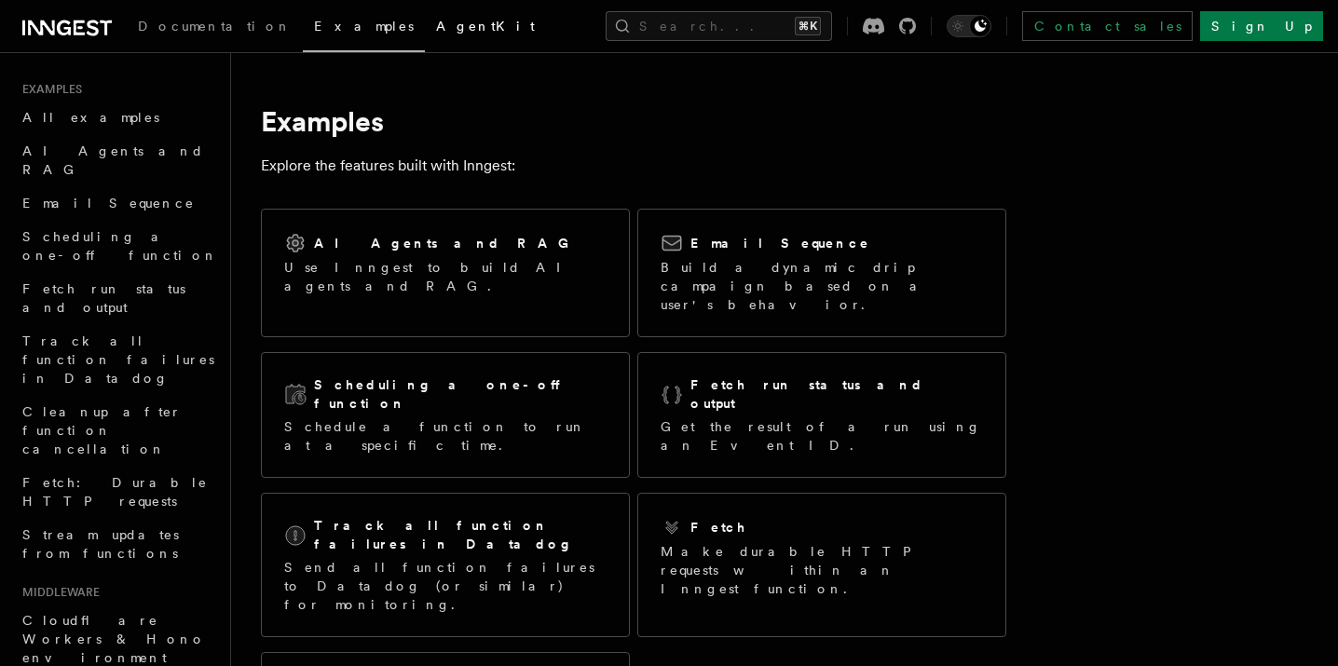
click at [436, 19] on span "AgentKit" at bounding box center [485, 26] width 99 height 15
click at [1187, 33] on link "Contact sales" at bounding box center [1107, 26] width 171 height 30
click at [987, 27] on icon "Toggle dark mode" at bounding box center [981, 26] width 12 height 12
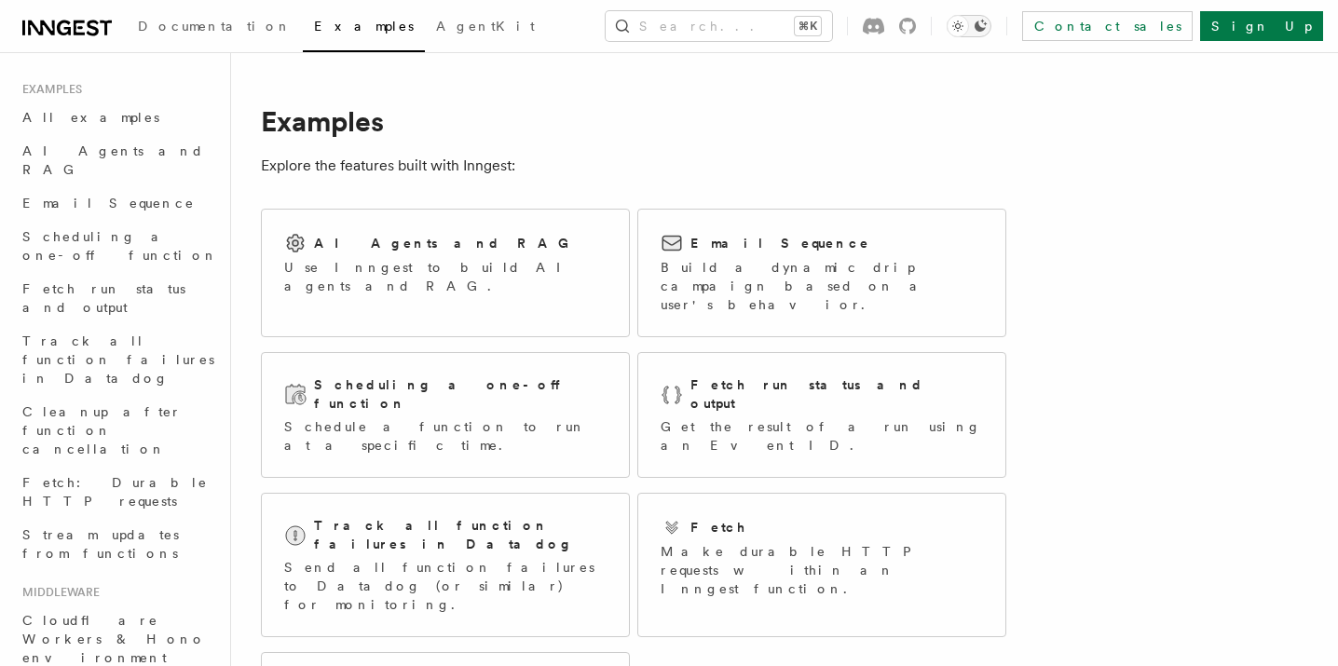
click at [969, 24] on div "Toggle dark mode" at bounding box center [958, 26] width 22 height 22
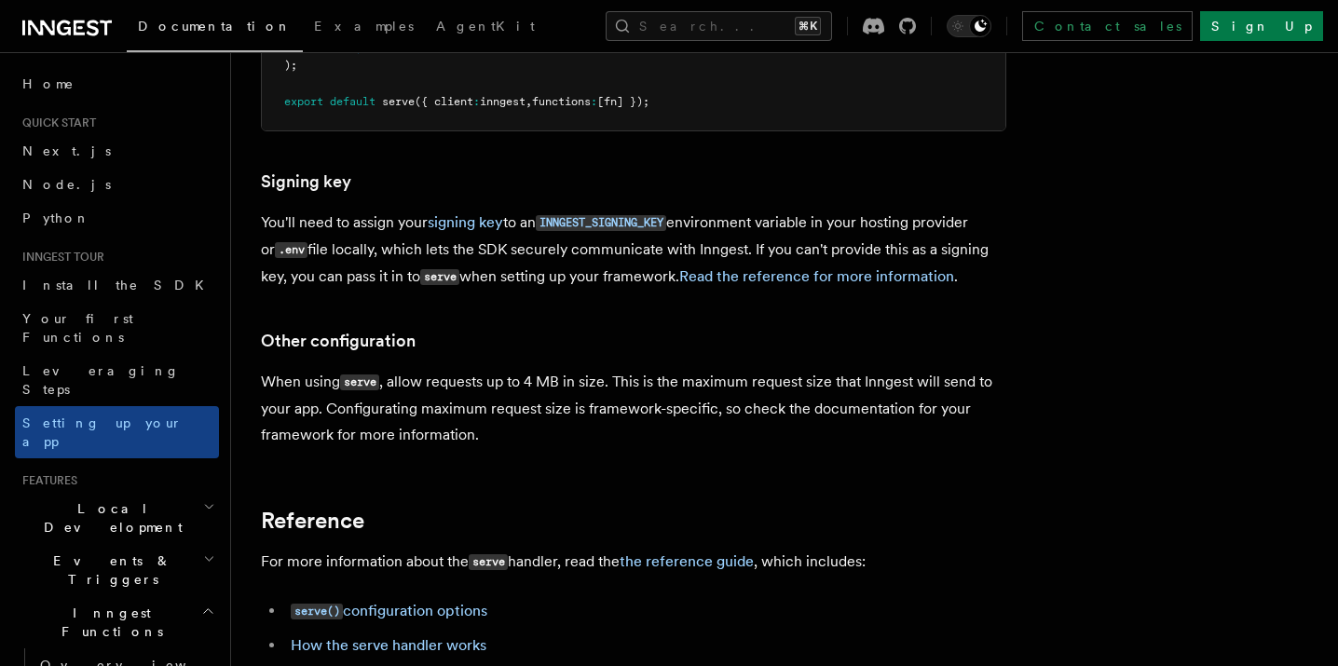
scroll to position [16899, 0]
